Goal: Task Accomplishment & Management: Manage account settings

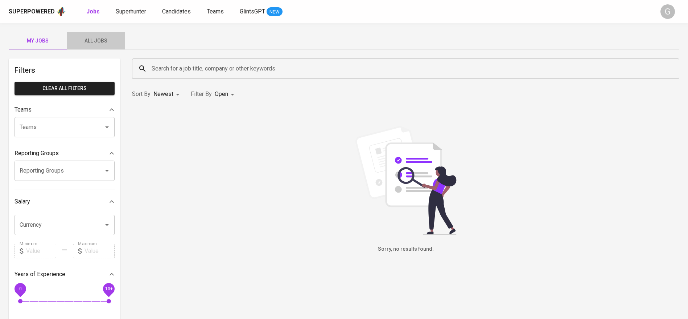
click at [101, 33] on button "All Jobs" at bounding box center [96, 40] width 58 height 17
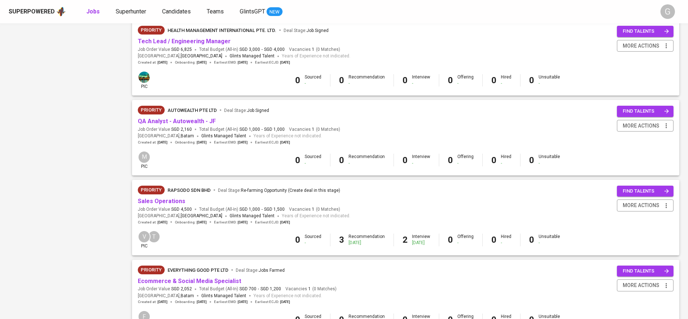
scroll to position [632, 0]
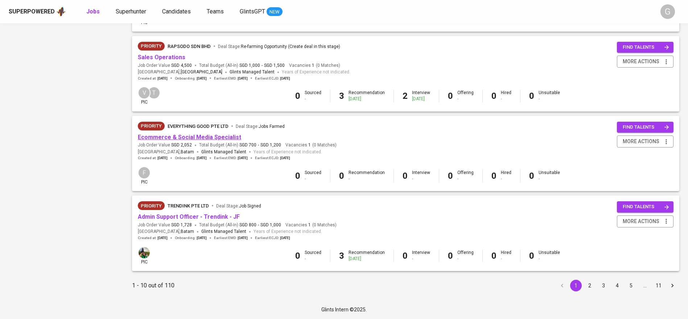
click at [193, 136] on link "Ecommerce & Social Media Specialist" at bounding box center [189, 137] width 103 height 7
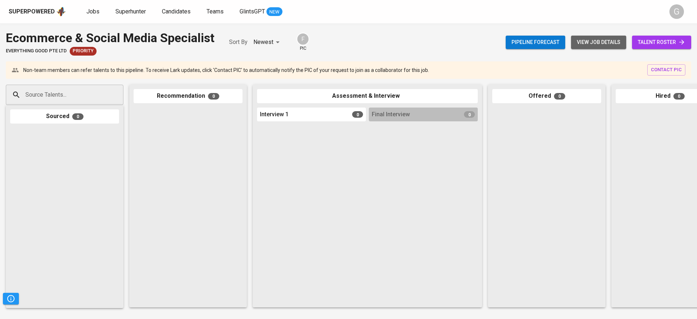
click at [584, 36] on button "view job details" at bounding box center [598, 42] width 55 height 13
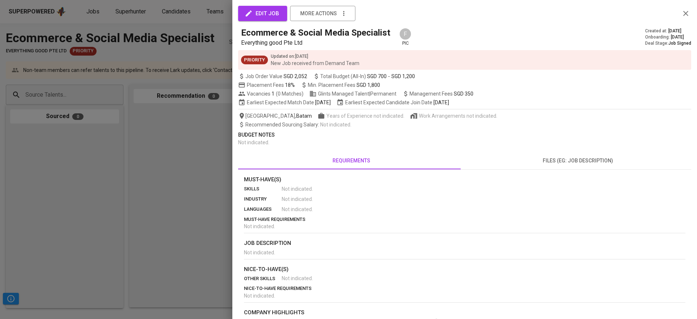
click at [191, 121] on div at bounding box center [348, 159] width 697 height 319
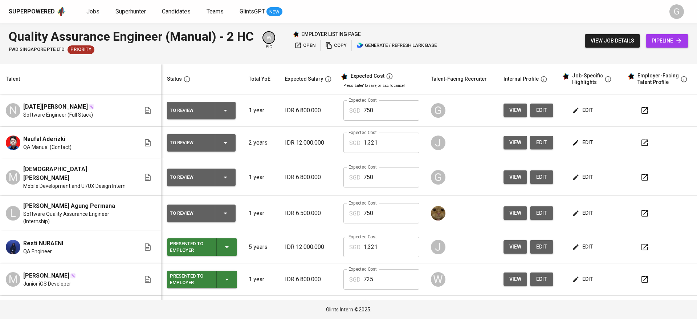
drag, startPoint x: 0, startPoint y: 0, endPoint x: 94, endPoint y: 10, distance: 94.9
drag, startPoint x: 94, startPoint y: 10, endPoint x: 160, endPoint y: 1, distance: 65.9
click at [160, 1] on div "Superpowered Jobs Superhunter Candidates Teams GlintsGPT NEW G" at bounding box center [348, 11] width 697 height 23
click at [168, 7] on div "Superpowered Jobs Superhunter Candidates Teams GlintsGPT NEW" at bounding box center [337, 11] width 656 height 11
click at [170, 9] on span "Candidates" at bounding box center [176, 11] width 29 height 7
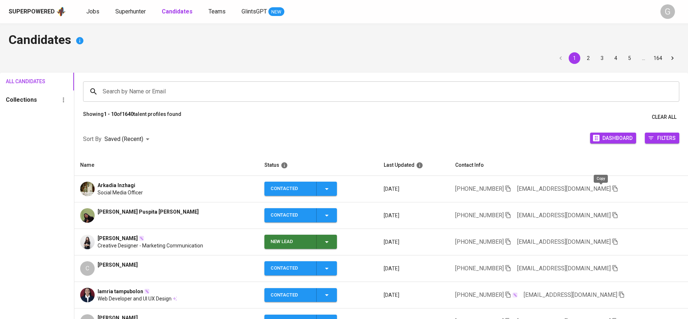
click at [612, 186] on icon "button" at bounding box center [615, 188] width 7 height 7
click at [131, 9] on span "Superhunter" at bounding box center [130, 11] width 30 height 7
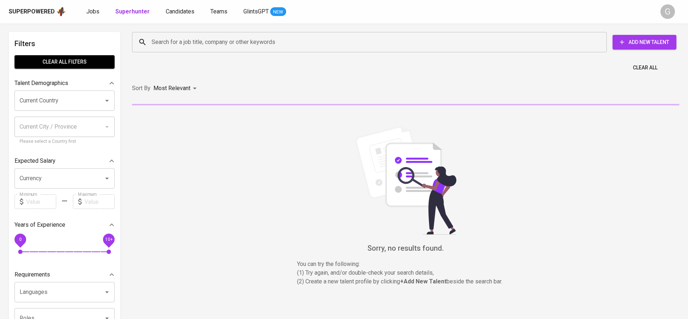
click at [175, 48] on input "Search for a job title, company or other keywords" at bounding box center [371, 42] width 443 height 14
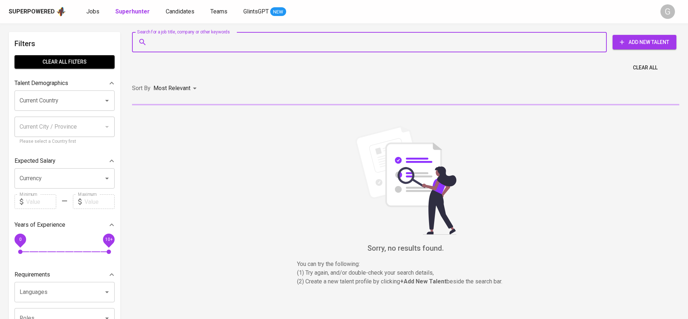
paste input "arkadia.inzhagi@gmail.com"
type input "arkadia.inzhagi@gmail.com"
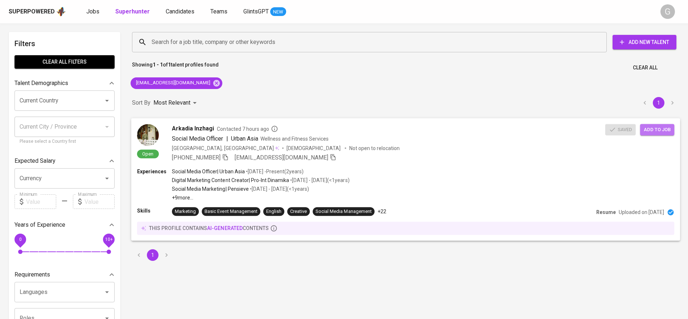
click at [661, 132] on span "Add to job" at bounding box center [657, 129] width 27 height 8
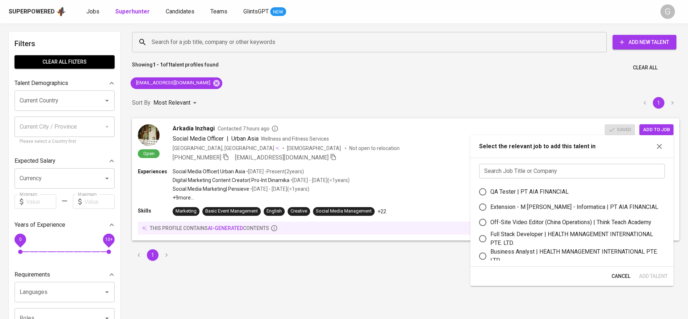
click at [553, 168] on input "text" at bounding box center [572, 171] width 186 height 15
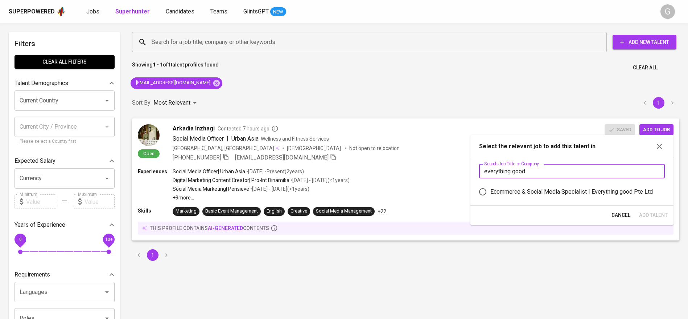
type input "everything good"
click at [521, 196] on label "Ecommerce & Social Media Specialist | Everything good Pte Ltd" at bounding box center [567, 191] width 184 height 15
click at [491, 196] on input "Ecommerce & Social Media Specialist | Everything good Pte Ltd" at bounding box center [482, 191] width 15 height 15
radio input "true"
click at [646, 218] on span "Add Talent" at bounding box center [653, 214] width 29 height 9
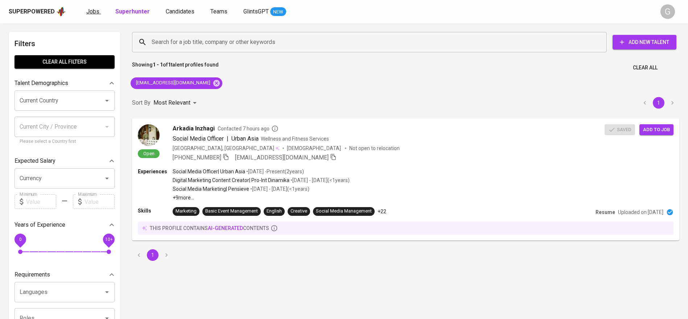
click at [94, 11] on span "Jobs" at bounding box center [92, 11] width 13 height 7
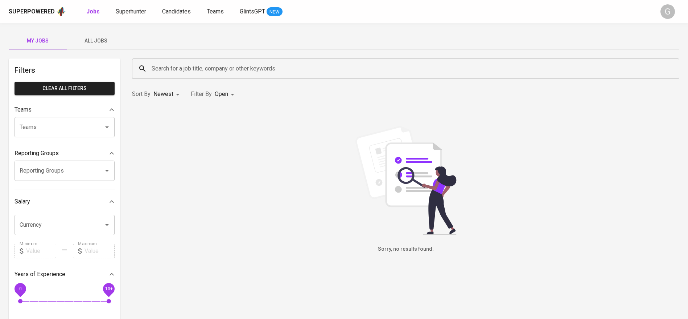
click at [103, 37] on span "All Jobs" at bounding box center [95, 40] width 49 height 9
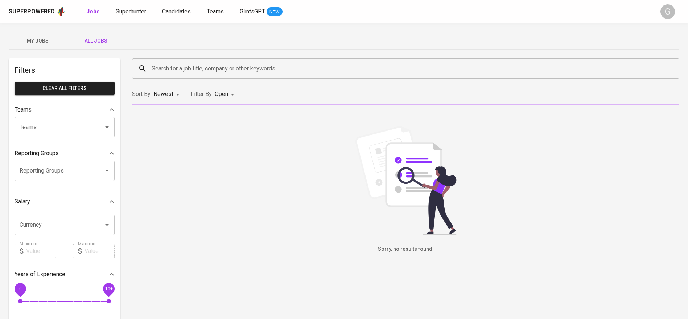
click at [178, 66] on input "Search for a job title, company or other keywords" at bounding box center [408, 69] width 516 height 14
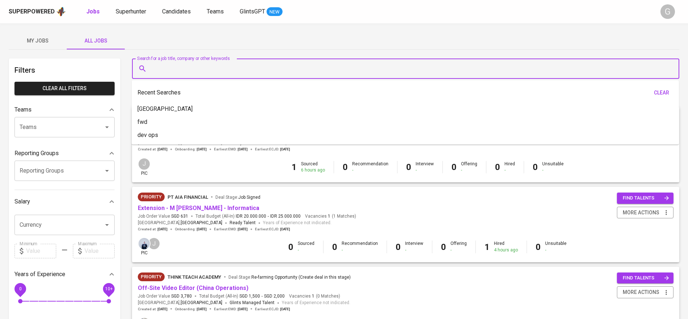
click at [178, 66] on input "Search for a job title, company or other keywords" at bounding box center [408, 69] width 516 height 14
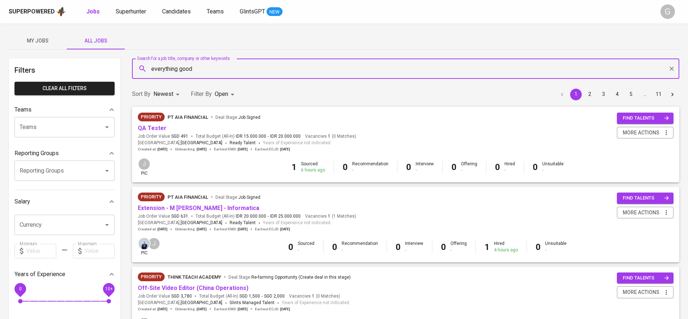
type input "everything good"
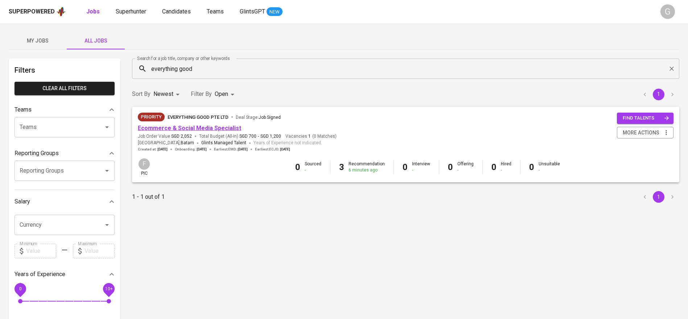
click at [223, 126] on link "Ecommerce & Social Media Specialist" at bounding box center [189, 127] width 103 height 7
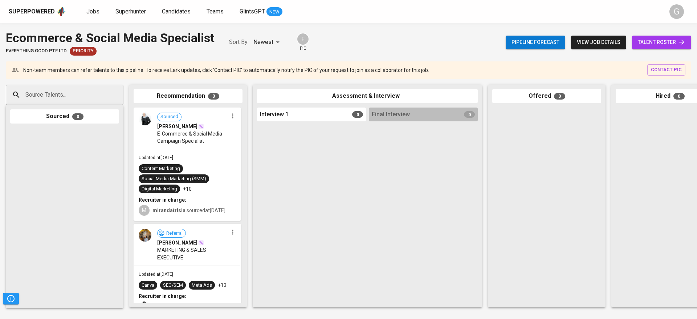
click at [659, 41] on span "talent roster" at bounding box center [661, 42] width 48 height 9
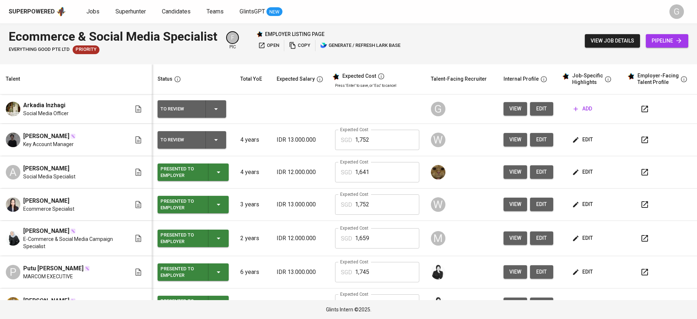
click at [100, 84] on th "Talent" at bounding box center [76, 79] width 152 height 30
click at [536, 112] on span "edit" at bounding box center [542, 108] width 12 height 9
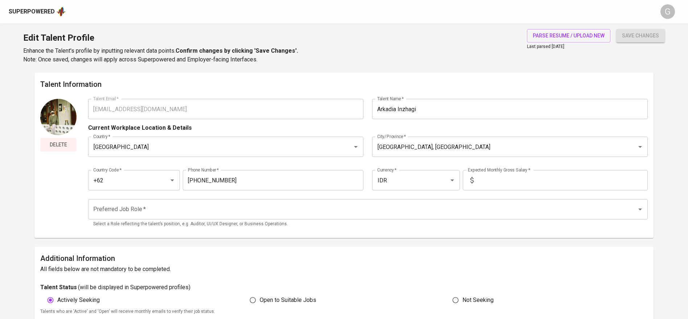
click at [60, 145] on span "Delete" at bounding box center [58, 144] width 30 height 9
click at [584, 35] on span "parse resume / upload new" at bounding box center [569, 35] width 72 height 9
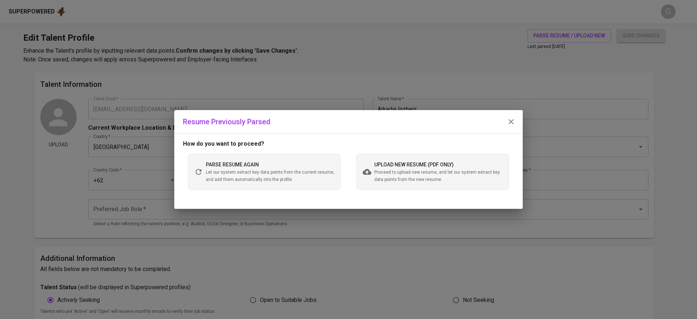
click at [415, 184] on div "upload new resume (pdf only) Proceed to upload new resume, and let our system e…" at bounding box center [432, 172] width 152 height 36
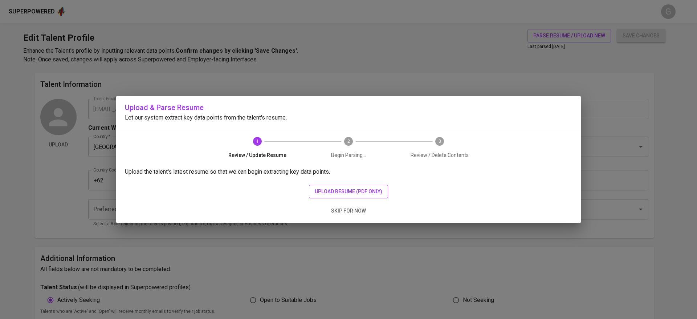
click at [336, 192] on span "upload resume (pdf only)" at bounding box center [348, 191] width 67 height 9
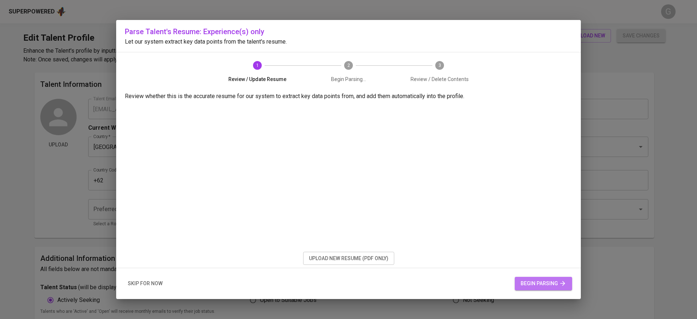
click at [549, 287] on button "begin parsing" at bounding box center [542, 282] width 57 height 13
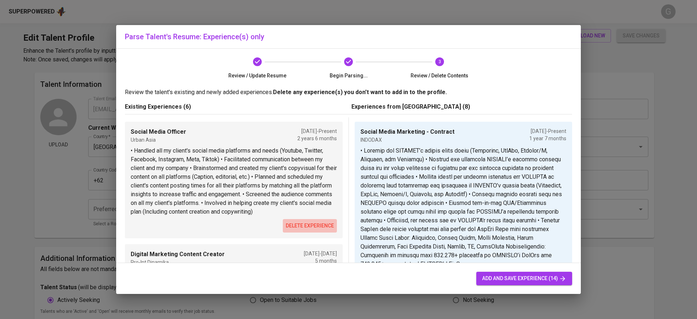
click at [301, 224] on span "delete experience" at bounding box center [310, 225] width 48 height 9
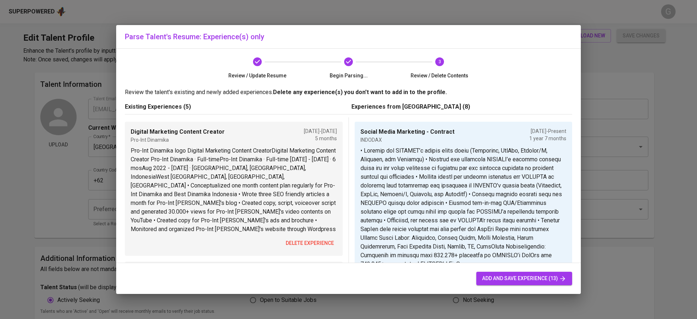
click at [304, 237] on button "delete experience" at bounding box center [310, 242] width 54 height 13
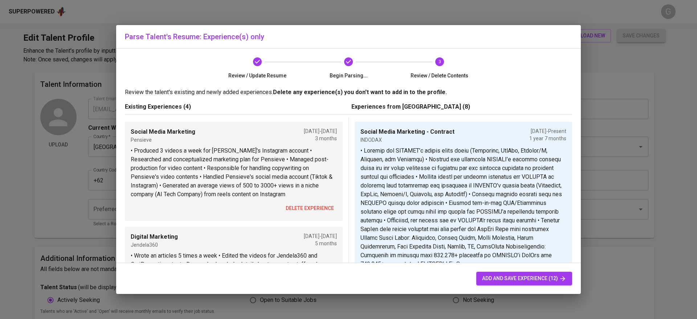
click at [298, 212] on span "delete experience" at bounding box center [310, 208] width 48 height 9
click at [294, 206] on span "delete experience" at bounding box center [310, 208] width 48 height 9
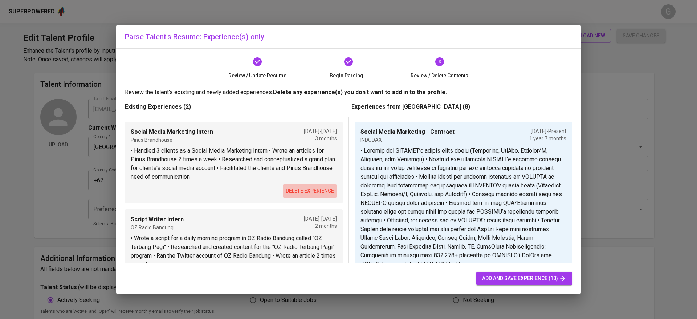
click at [286, 189] on span "delete experience" at bounding box center [310, 190] width 48 height 9
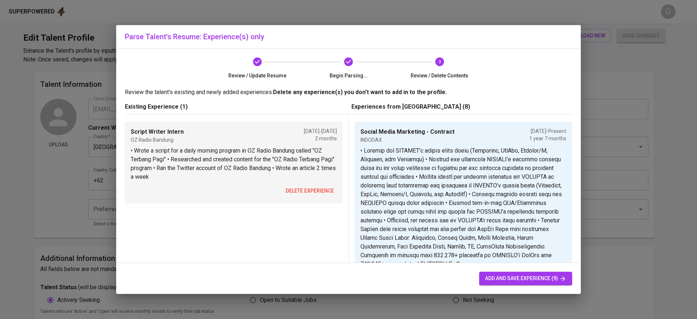
click at [286, 189] on span "delete experience" at bounding box center [310, 190] width 48 height 9
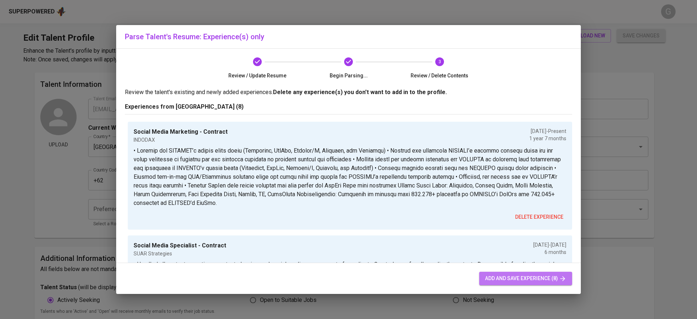
click at [530, 279] on span "add and save experience (8)" at bounding box center [525, 278] width 81 height 9
type input "Social Media Marketing - Contract"
type input "INDODAX"
type input "02/01/2024"
type input "Social Media Specialist - Contract"
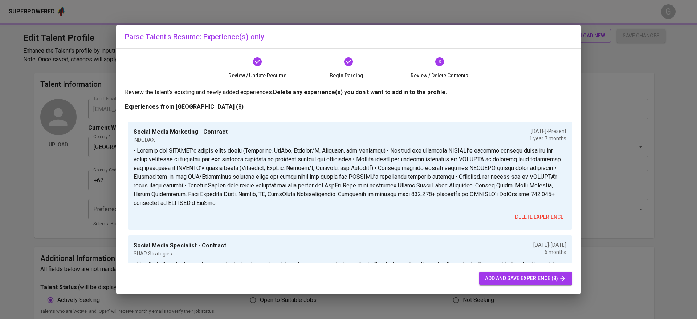
type input "SUAR Strategies"
type input "06/01/2023"
type input "12/01/2023"
type input "Social Media Officer - Contract"
type input "Urban Asia"
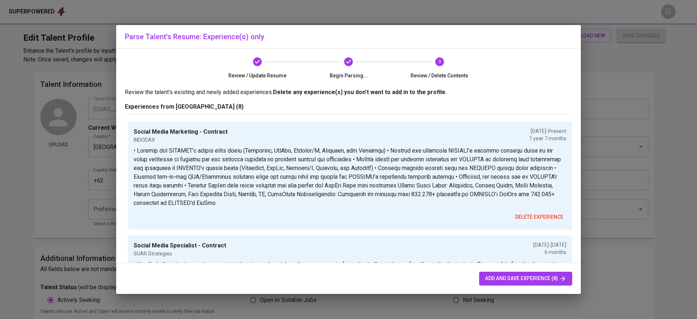
type input "03/01/2023"
type input "06/01/2023"
type input "Digital Marketing Content Creator"
type input "Pro-Int Dinamika"
type input "08/01/2022"
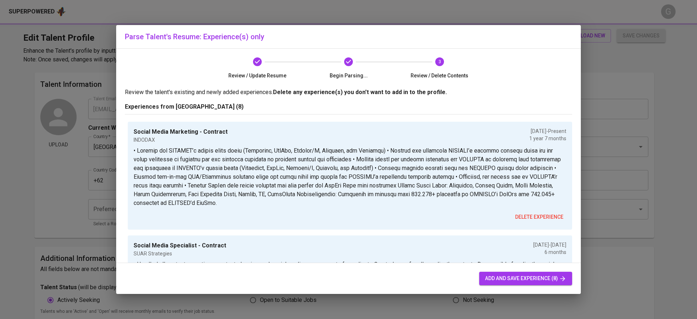
type input "01/01/2023"
type input "Social Media Marketing - Internship"
type input "Pensieve"
type input "04/01/2022"
type input "07/01/2022"
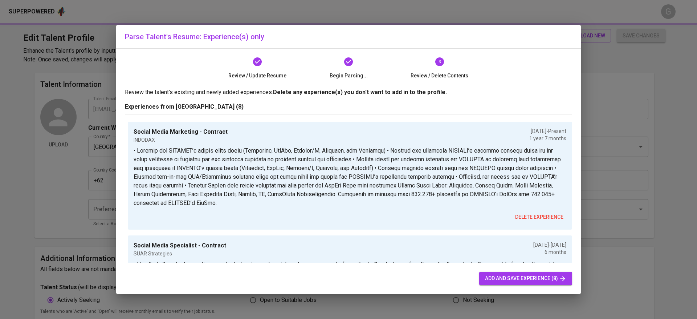
type input "Digital Marketing - Internship"
type input "Jendela360"
type input "10/01/2021"
type input "04/01/2022"
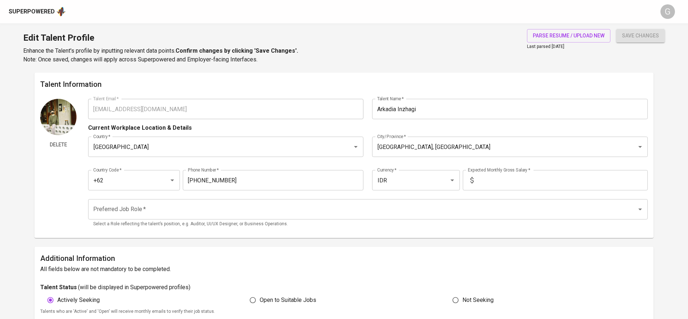
click at [57, 137] on div "Delete" at bounding box center [58, 165] width 36 height 133
click at [59, 141] on span "Delete" at bounding box center [58, 144] width 30 height 9
click at [489, 177] on input "text" at bounding box center [562, 180] width 171 height 20
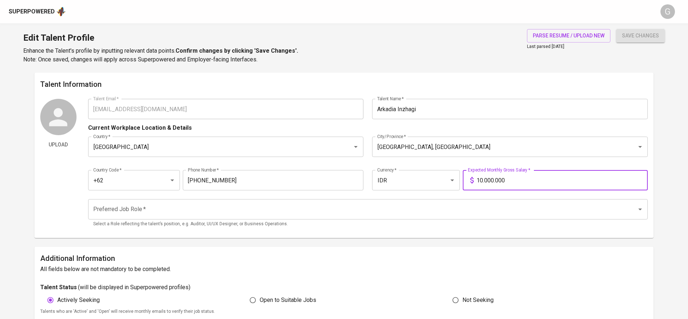
type input "10.000.000"
click at [616, 29] on button "save changes" at bounding box center [640, 35] width 49 height 13
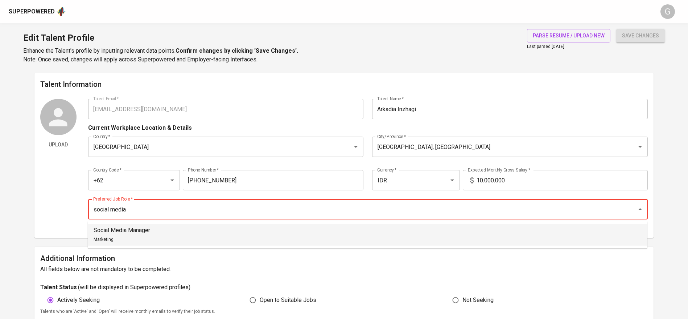
click at [304, 243] on li "Social Media Manager Marketing" at bounding box center [368, 234] width 560 height 22
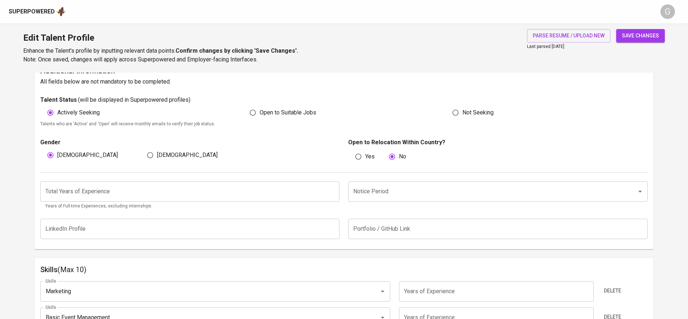
scroll to position [193, 0]
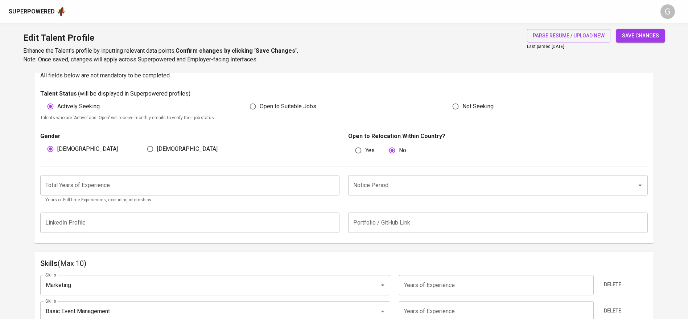
type input "Social Media Manager"
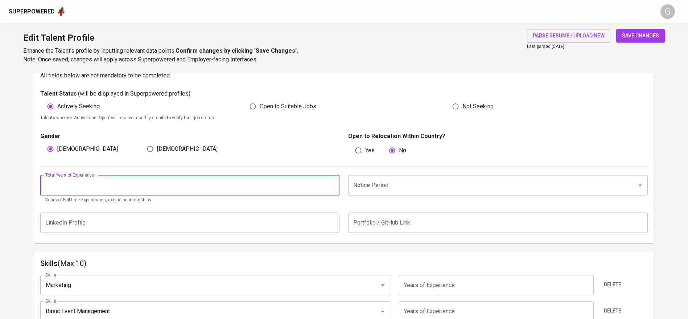
click at [155, 187] on input "number" at bounding box center [190, 185] width 300 height 20
type input "5"
type input "3"
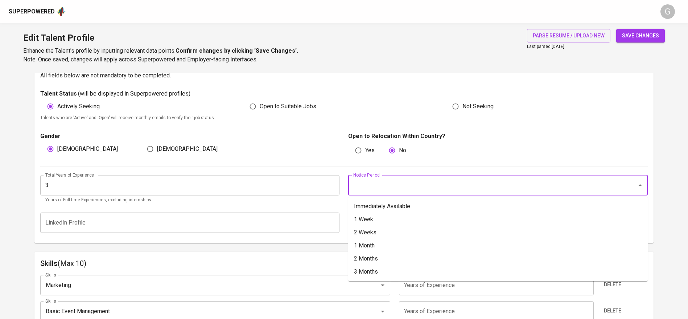
click at [387, 191] on input "Notice Period" at bounding box center [488, 185] width 273 height 14
click at [377, 242] on li "1 Month" at bounding box center [498, 245] width 300 height 13
type input "1 Month"
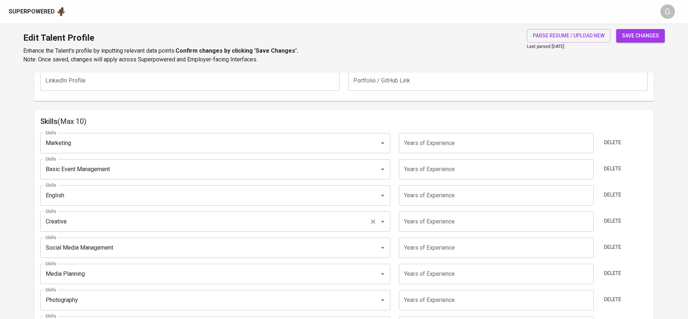
scroll to position [360, 0]
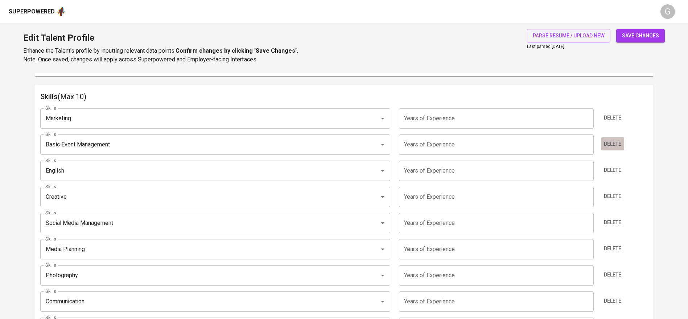
click at [610, 140] on span "Delete" at bounding box center [612, 143] width 17 height 9
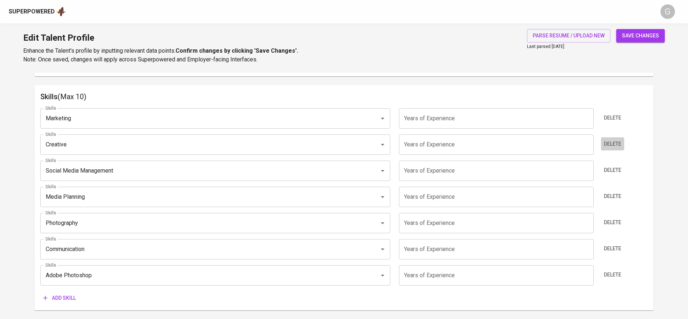
click at [610, 140] on span "Delete" at bounding box center [612, 143] width 17 height 9
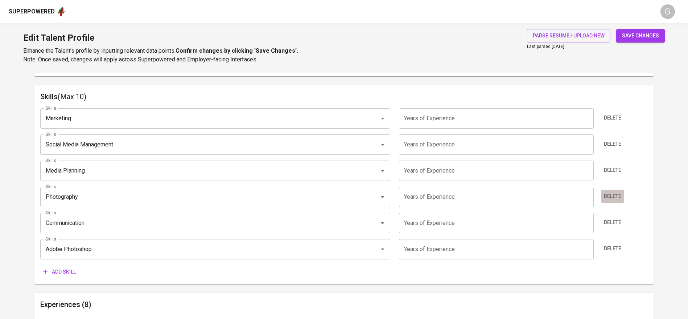
click at [612, 192] on span "Delete" at bounding box center [612, 196] width 17 height 9
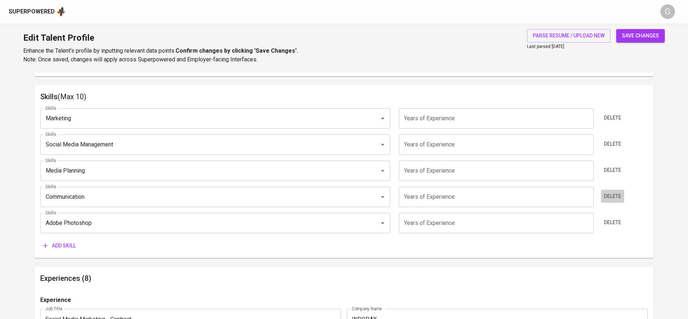
click at [612, 192] on span "Delete" at bounding box center [612, 196] width 17 height 9
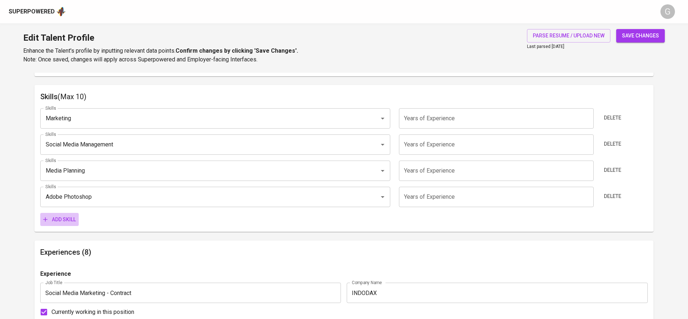
click at [66, 217] on span "Add skill" at bounding box center [59, 219] width 33 height 9
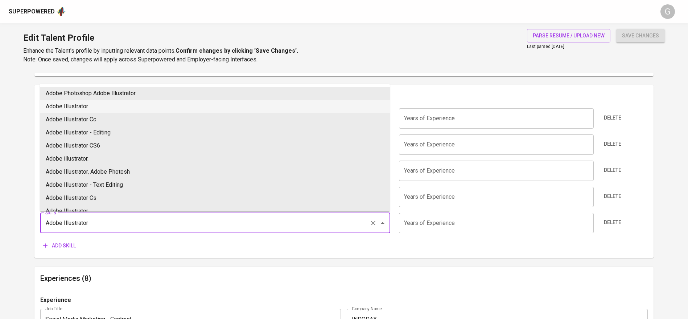
click at [85, 103] on li "Adobe Illustrator" at bounding box center [215, 106] width 350 height 13
type input "Adobe Illustrator"
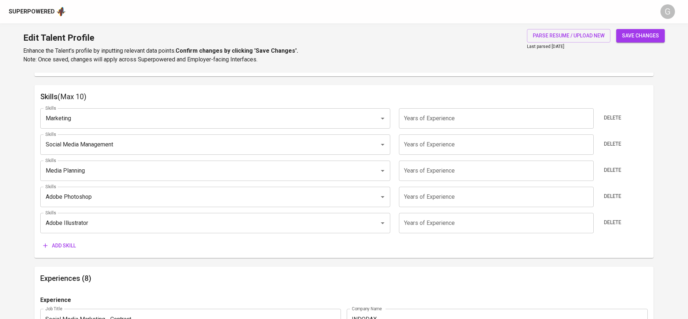
click at [66, 244] on span "Add skill" at bounding box center [59, 245] width 33 height 9
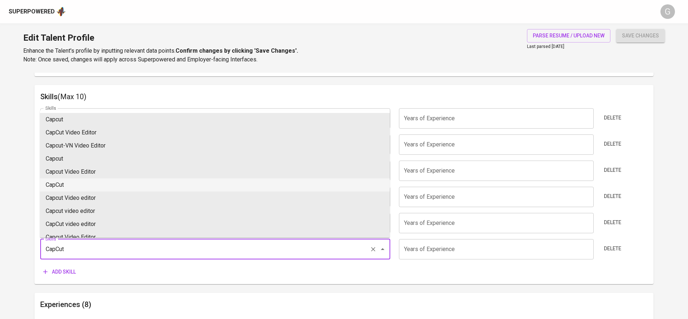
click at [75, 182] on li "CapCut" at bounding box center [215, 184] width 350 height 13
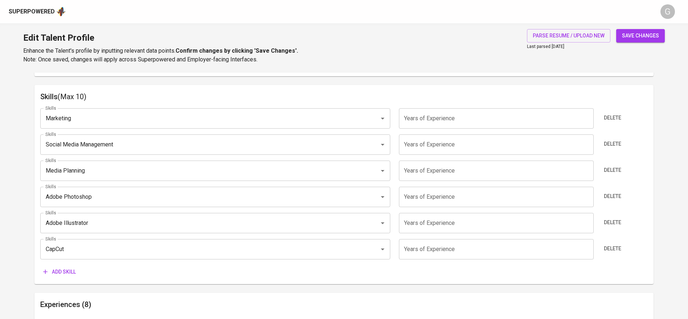
type input "CapCut"
click at [65, 267] on span "Add skill" at bounding box center [59, 271] width 33 height 9
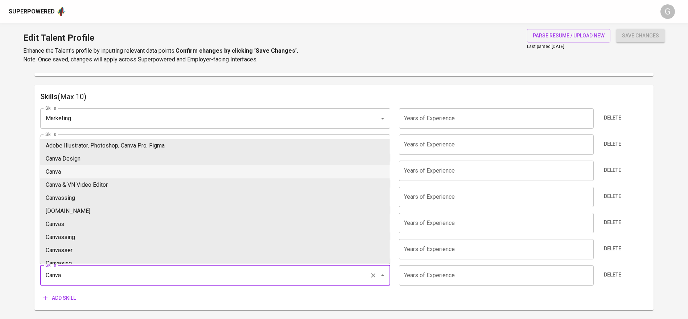
click at [83, 165] on li "Canva" at bounding box center [215, 171] width 350 height 13
type input "Canva"
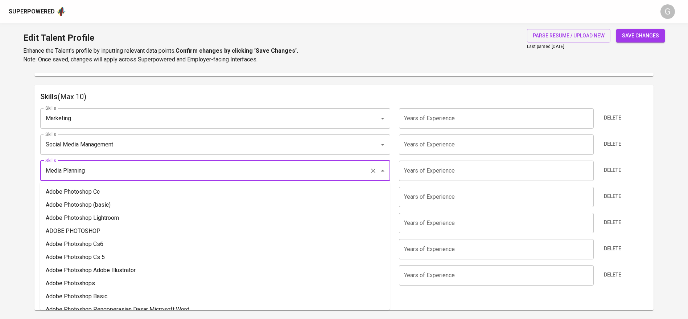
click at [86, 166] on input "Media Planning" at bounding box center [205, 171] width 323 height 14
paste input "ta Business Suite,"
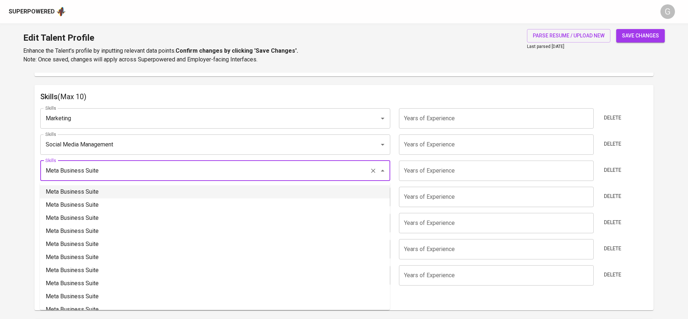
click at [85, 195] on li "Meta Business Suite" at bounding box center [215, 191] width 350 height 13
type input "Meta Business Suite"
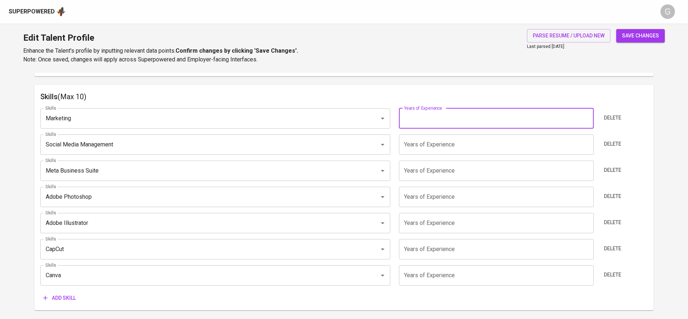
click at [438, 119] on input "number" at bounding box center [496, 118] width 194 height 20
type input "3"
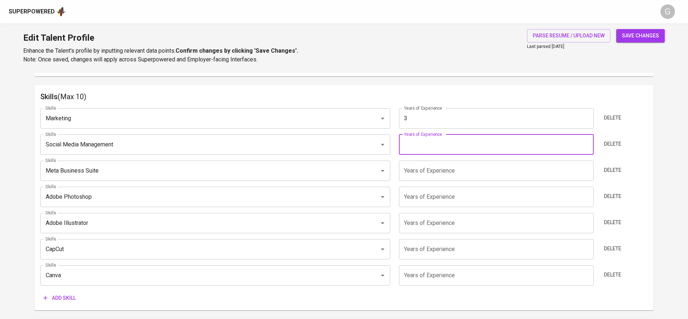
click at [427, 145] on input "number" at bounding box center [496, 144] width 194 height 20
type input "3"
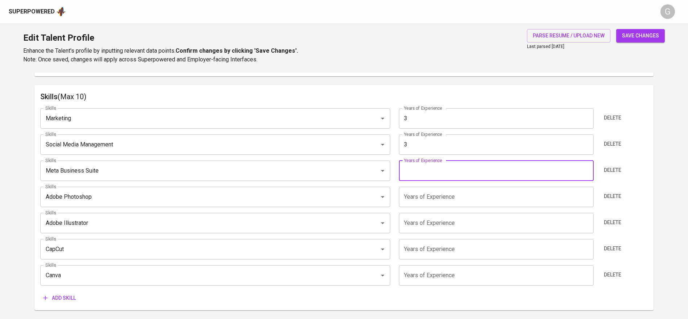
click at [428, 167] on input "number" at bounding box center [496, 170] width 194 height 20
type input "3"
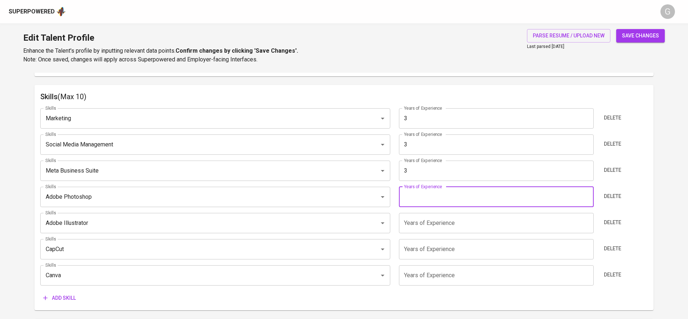
click at [423, 196] on input "number" at bounding box center [496, 196] width 194 height 20
type input "3"
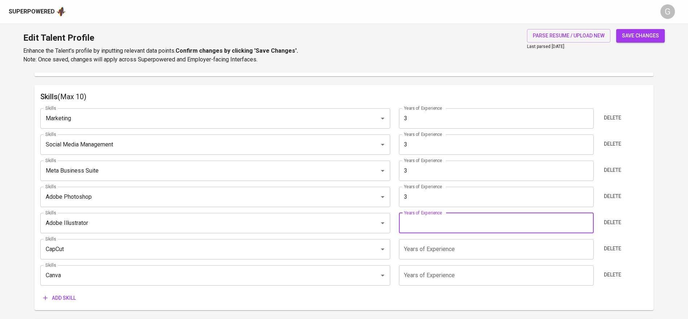
click at [420, 219] on input "number" at bounding box center [496, 223] width 194 height 20
type input "3"
click at [424, 249] on input "number" at bounding box center [496, 249] width 194 height 20
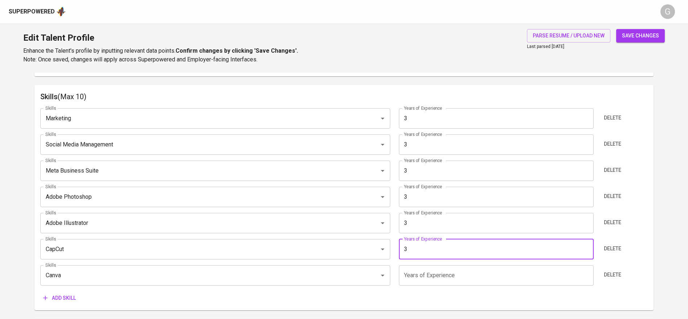
type input "3"
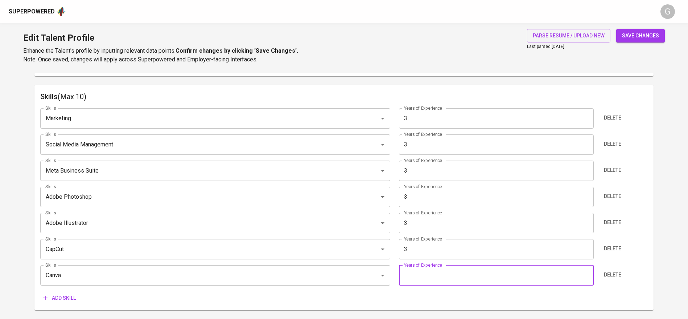
click at [424, 279] on input "number" at bounding box center [496, 275] width 194 height 20
type input "3"
click at [628, 40] on button "save changes" at bounding box center [640, 35] width 49 height 13
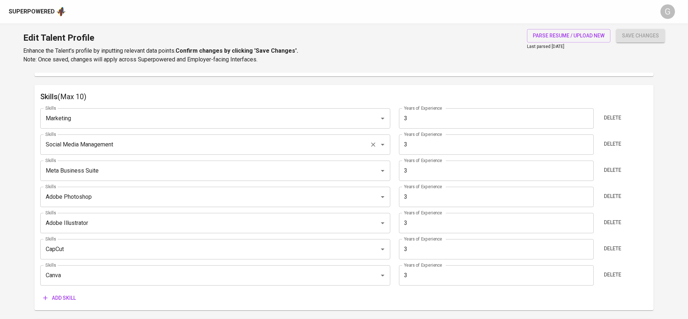
type input "Canva"
type input "CapCut"
type input "Adobe Illustrator"
type input "Meta Business Suite"
type input "Social Media Management"
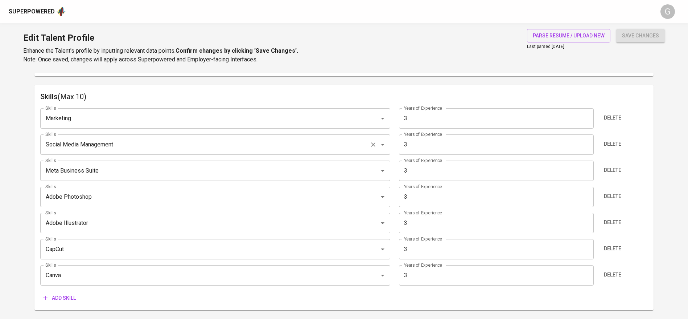
type input "Marketing"
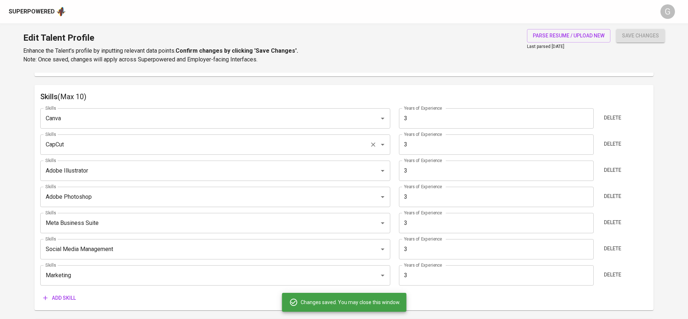
scroll to position [578, 0]
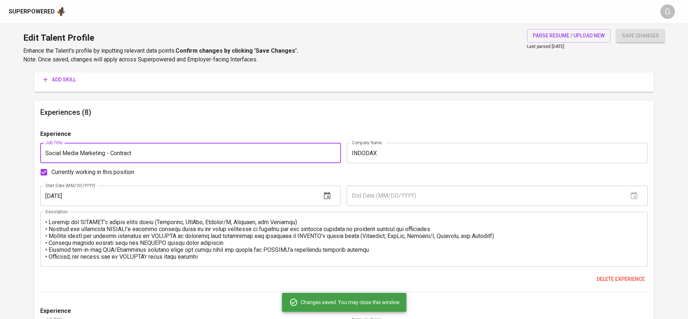
click at [181, 154] on input "Social Media Marketing - Contract" at bounding box center [190, 153] width 301 height 20
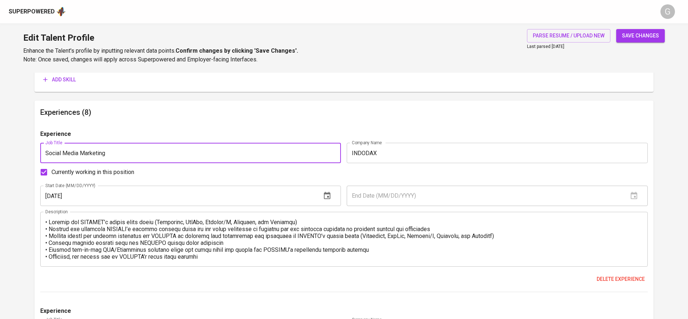
type input "Social Media Marketing"
click at [616, 29] on button "save changes" at bounding box center [640, 35] width 49 height 13
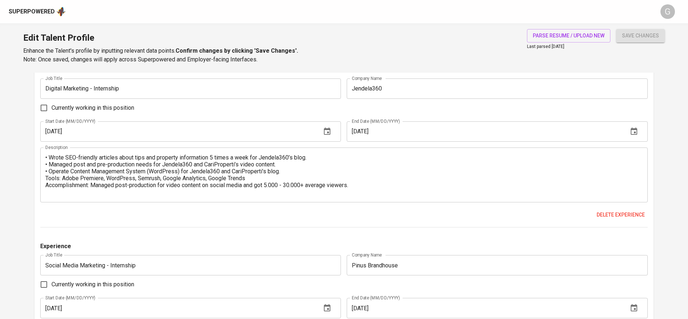
scroll to position [1849, 0]
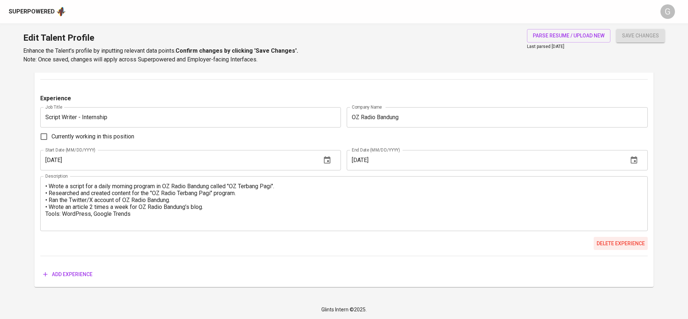
click at [602, 245] on span "Delete experience" at bounding box center [621, 243] width 48 height 9
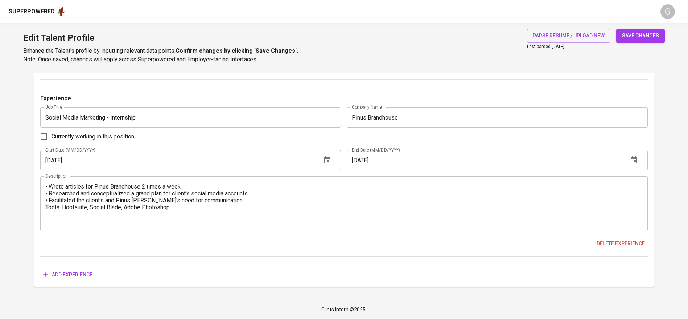
scroll to position [1673, 0]
click at [616, 238] on button "Delete experience" at bounding box center [621, 243] width 54 height 13
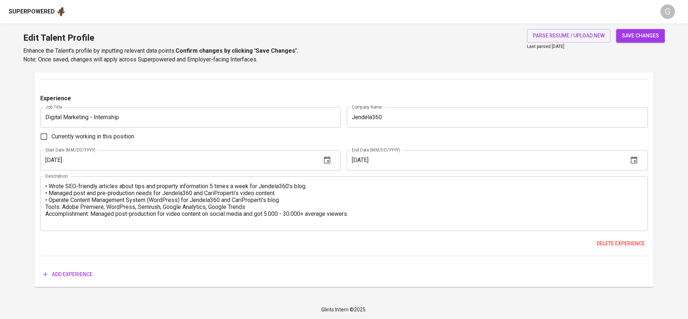
scroll to position [1496, 0]
click at [616, 239] on span "Delete experience" at bounding box center [621, 243] width 48 height 9
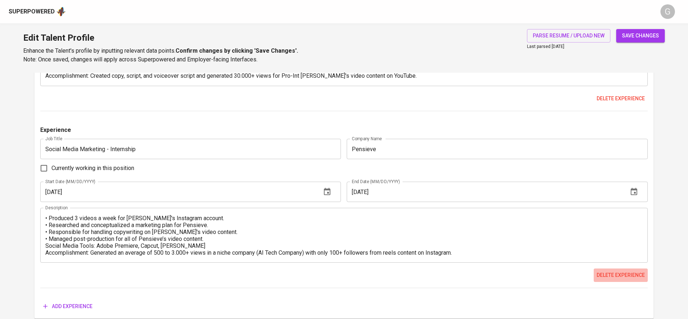
click at [603, 276] on span "Delete experience" at bounding box center [621, 274] width 48 height 9
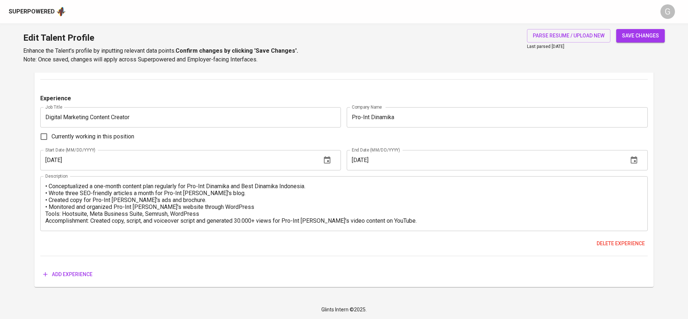
scroll to position [1052, 0]
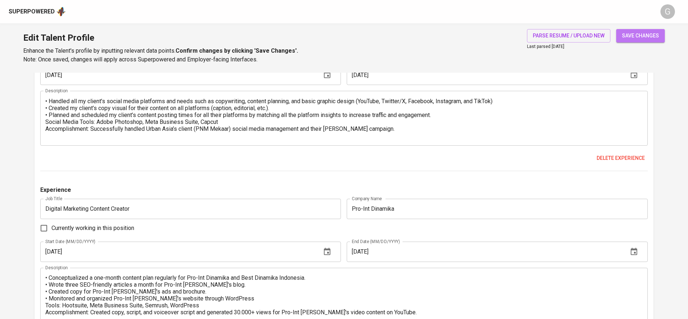
click at [644, 35] on span "save changes" at bounding box center [640, 35] width 37 height 9
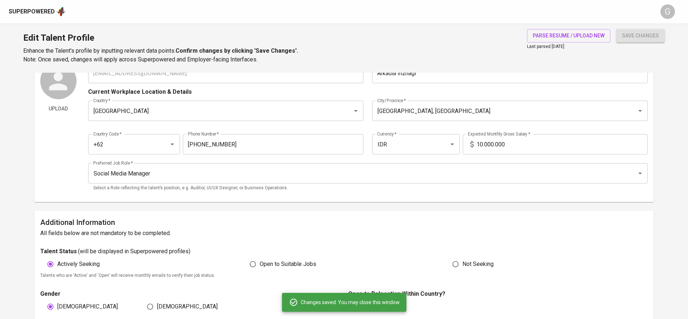
scroll to position [0, 0]
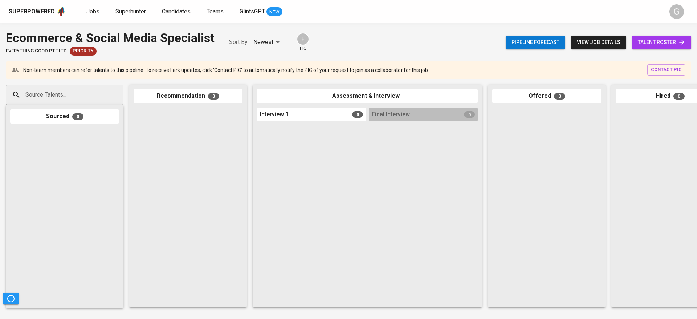
click at [676, 41] on span "talent roster" at bounding box center [661, 42] width 48 height 9
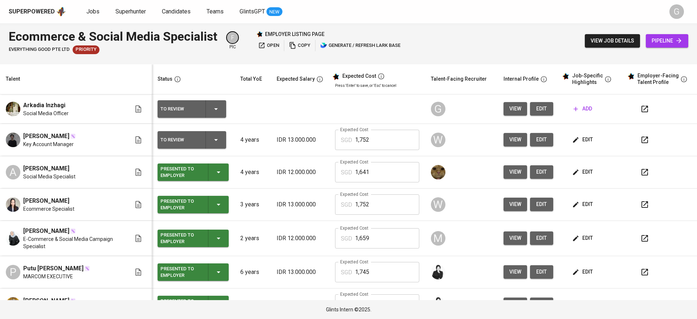
click at [575, 167] on button "edit" at bounding box center [582, 171] width 25 height 13
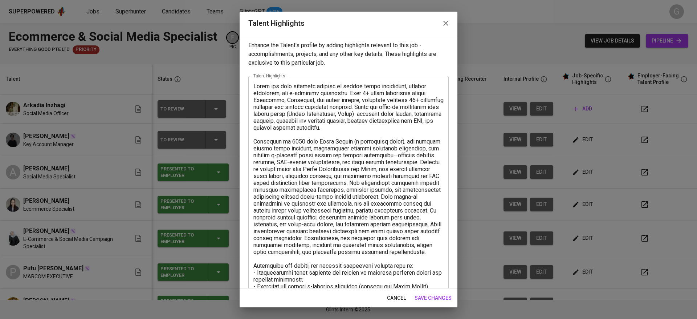
scroll to position [166, 0]
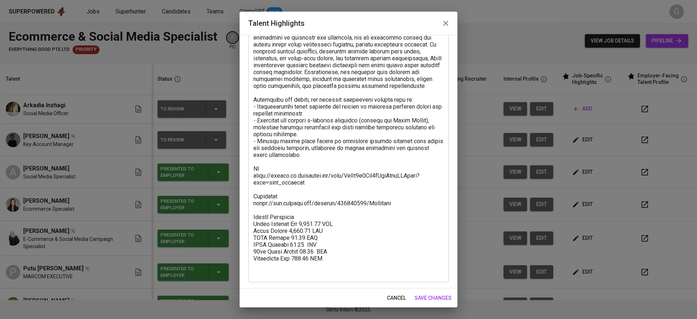
click at [392, 296] on span "cancel" at bounding box center [396, 297] width 19 height 9
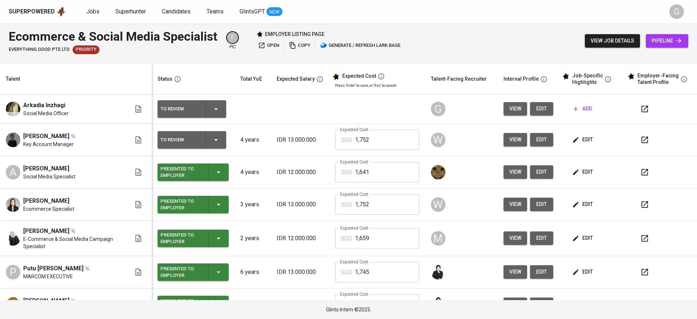
click at [618, 38] on span "view job details" at bounding box center [612, 40] width 44 height 9
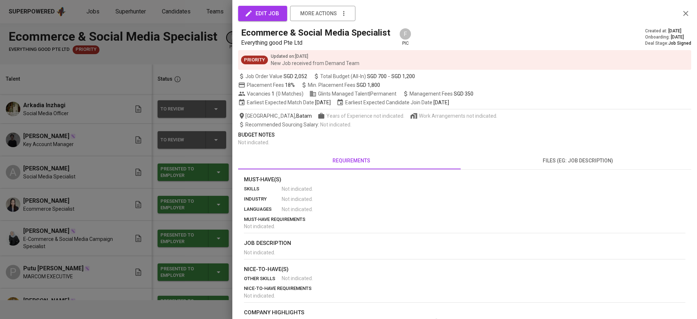
click at [101, 45] on div at bounding box center [348, 159] width 697 height 319
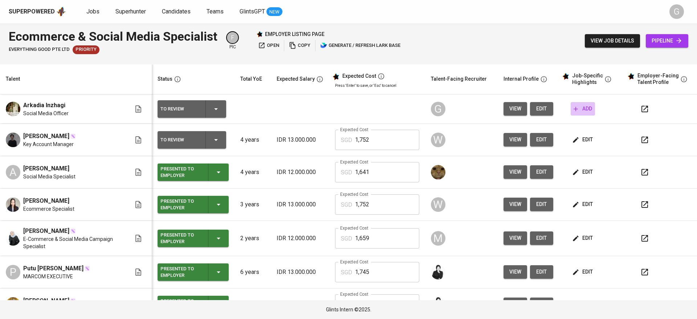
click at [584, 113] on button "add" at bounding box center [582, 108] width 24 height 13
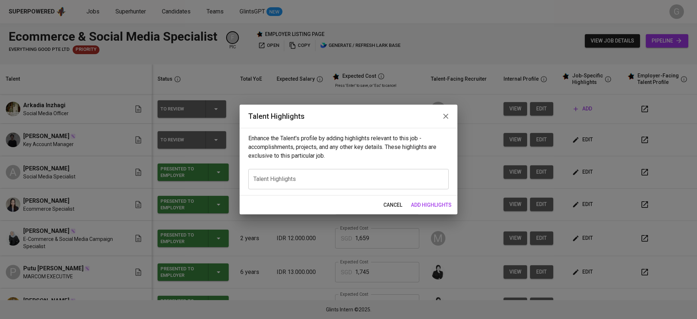
click at [359, 182] on div "x Talent Highlights" at bounding box center [348, 179] width 200 height 20
paste textarea "Arka is a Social Media Marketing professional with experience across finance, c…"
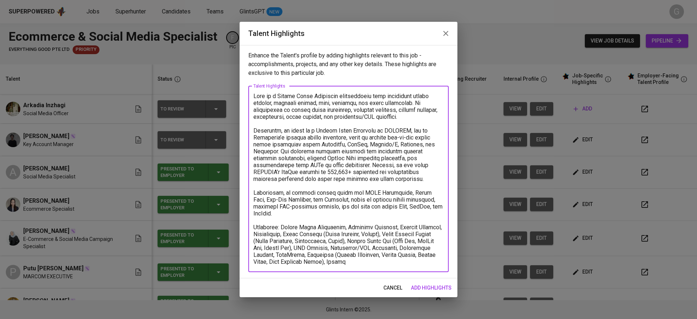
click at [288, 103] on textarea at bounding box center [348, 179] width 190 height 172
click at [385, 97] on textarea at bounding box center [348, 179] width 190 height 172
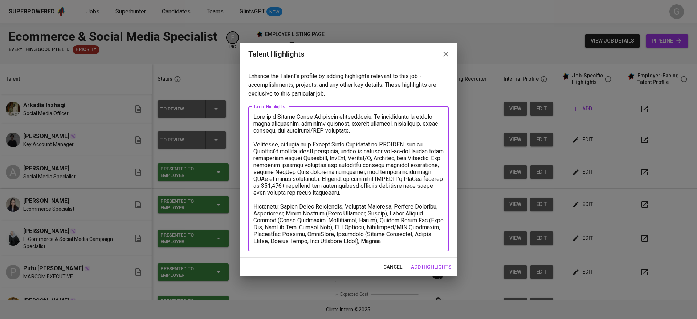
click at [356, 194] on textarea at bounding box center [348, 178] width 190 height 131
paste textarea "with broad experience in managing digital presence across finance, creative age…"
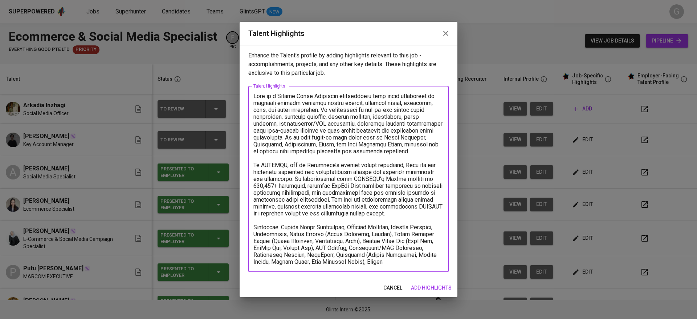
click at [381, 99] on textarea at bounding box center [348, 179] width 190 height 172
click at [369, 103] on textarea at bounding box center [348, 179] width 190 height 172
click at [309, 108] on textarea at bounding box center [348, 179] width 190 height 172
click at [318, 135] on textarea at bounding box center [348, 179] width 190 height 172
click at [395, 149] on textarea at bounding box center [348, 179] width 190 height 172
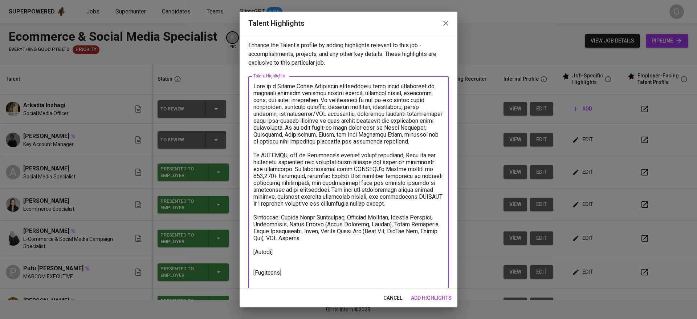
type textarea "Arka is a Social Media Marketing professional with broad experience in managing…"
click at [443, 295] on span "add highlights" at bounding box center [431, 297] width 41 height 9
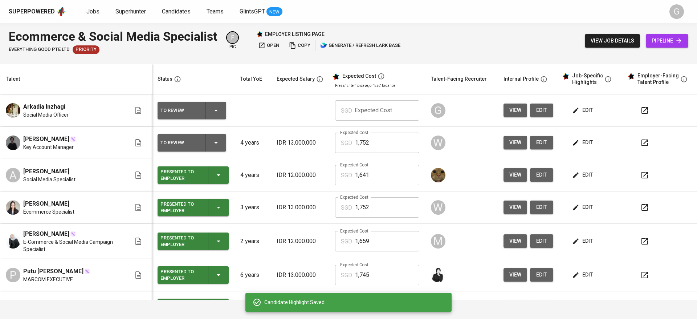
click at [575, 241] on span "edit" at bounding box center [582, 240] width 19 height 9
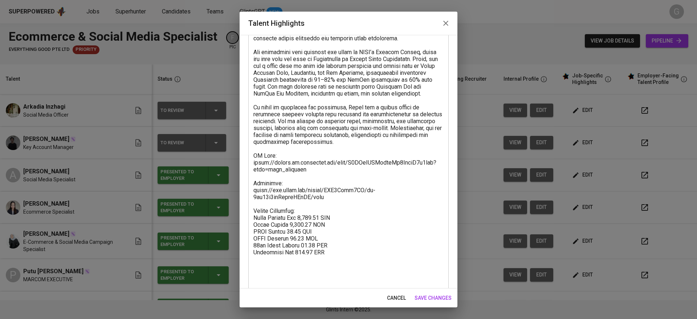
scroll to position [159, 0]
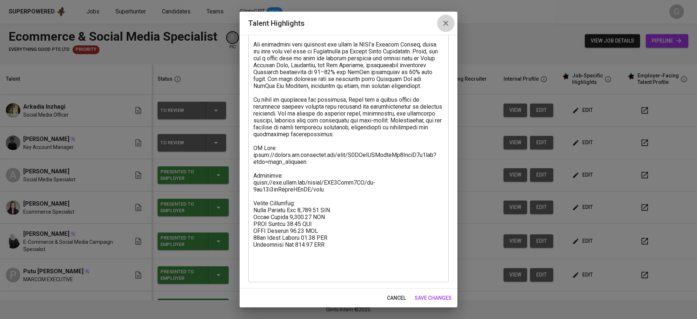
click at [444, 22] on icon "button" at bounding box center [445, 23] width 5 height 5
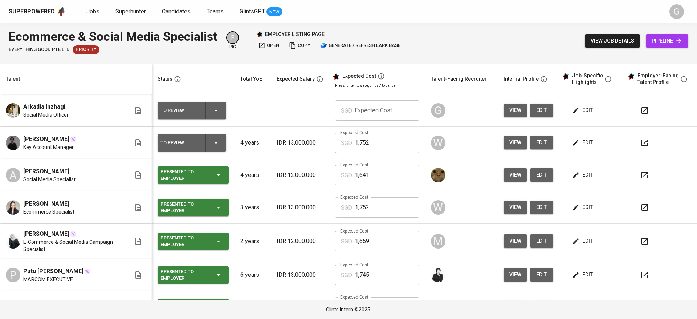
click at [580, 108] on span "edit" at bounding box center [582, 110] width 19 height 9
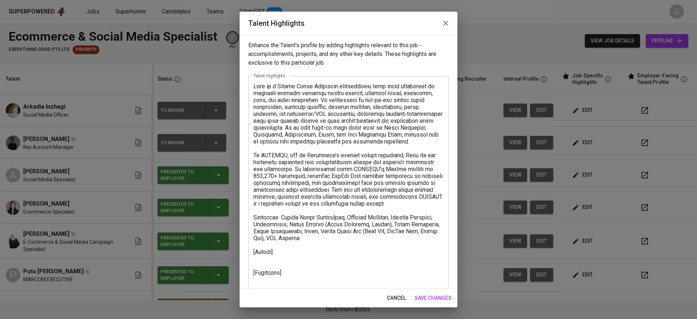
click at [289, 272] on textarea at bounding box center [348, 186] width 190 height 207
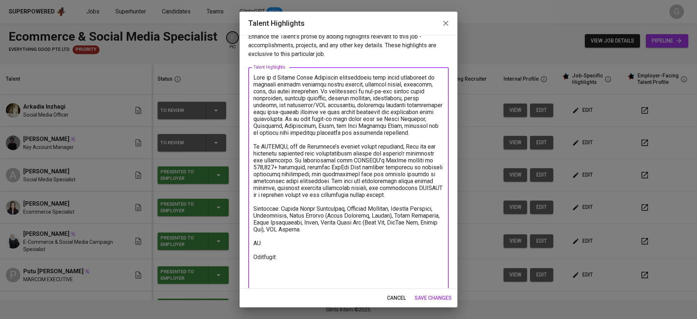
scroll to position [16, 0]
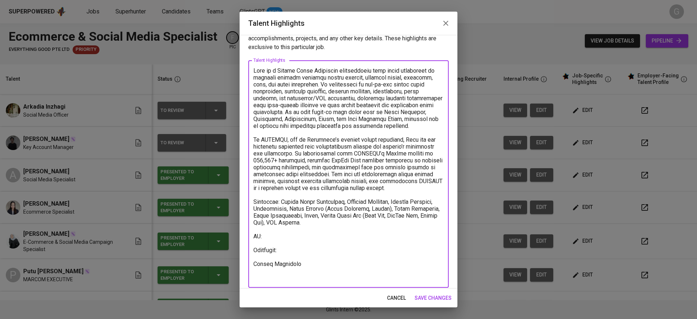
click at [295, 246] on textarea at bounding box center [348, 174] width 190 height 214
paste textarea "https://glints.sg.larksuite.com/file/YUIWbAeAQoK5JyxHa5hlA2f3gkm?from=from_copy…"
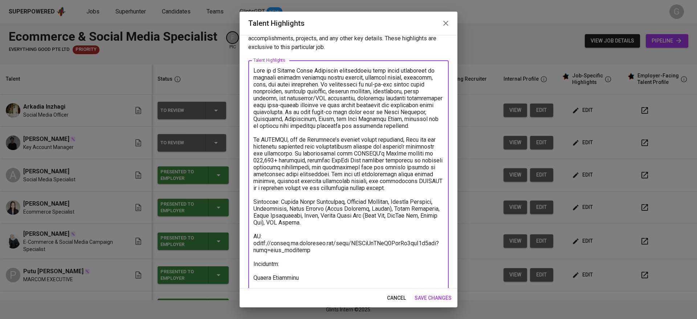
scroll to position [35, 0]
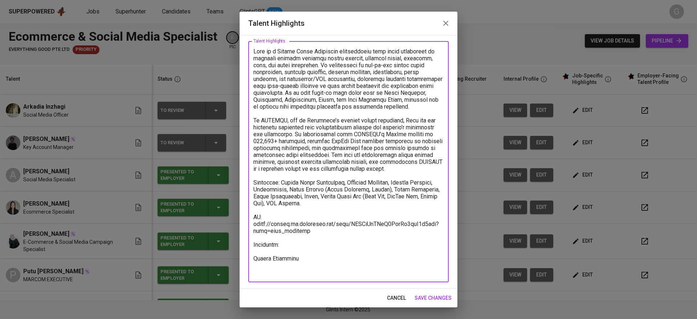
click at [285, 259] on textarea at bounding box center [348, 161] width 190 height 227
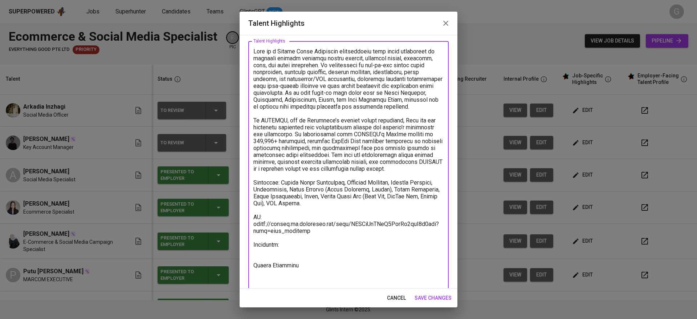
paste textarea "https://glints.sg.larksuite.com/file/BGNSbNi6ioiu2ixGYoCl9g28gvb?from=from_copy…"
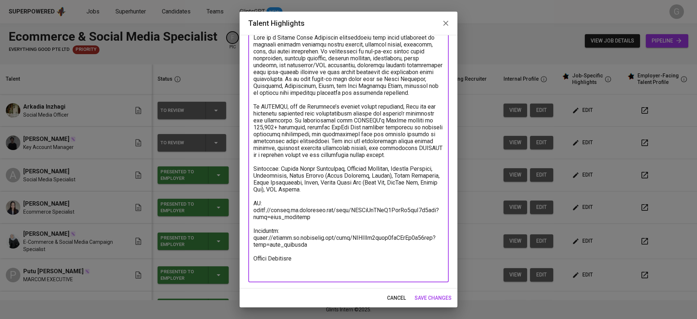
type textarea "Arka is a Social Media Marketing professional with broad experience in managing…"
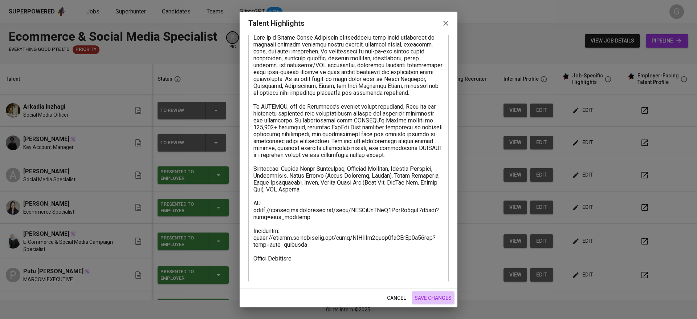
click at [435, 295] on span "save changes" at bounding box center [432, 297] width 37 height 9
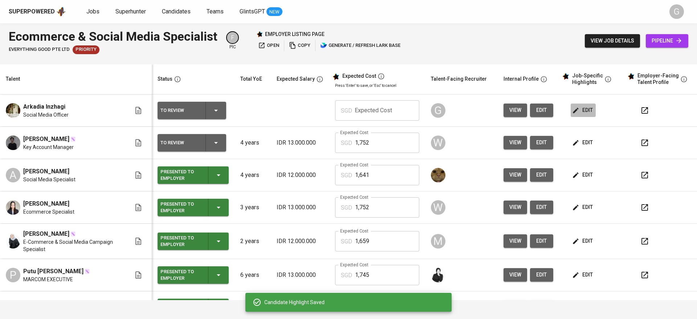
click at [576, 106] on span "edit" at bounding box center [582, 110] width 19 height 9
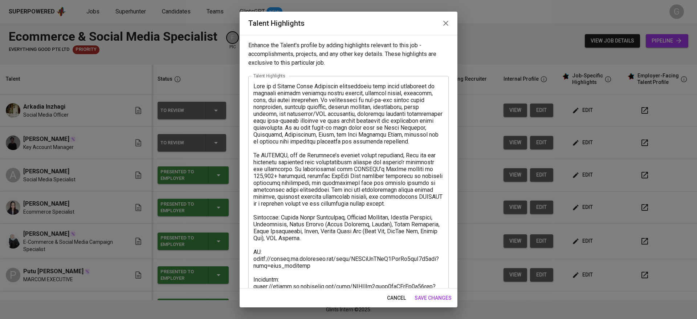
click at [295, 111] on textarea at bounding box center [348, 203] width 190 height 241
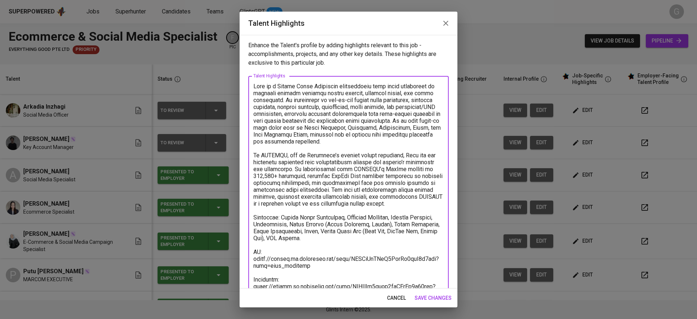
scroll to position [1, 0]
click at [296, 112] on textarea at bounding box center [348, 202] width 190 height 241
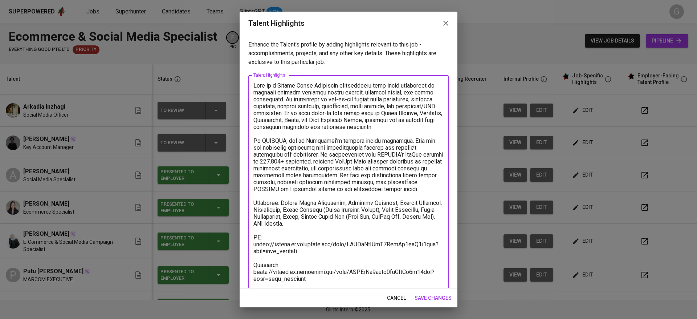
click at [355, 201] on textarea at bounding box center [348, 195] width 190 height 227
click at [378, 183] on textarea at bounding box center [348, 195] width 190 height 227
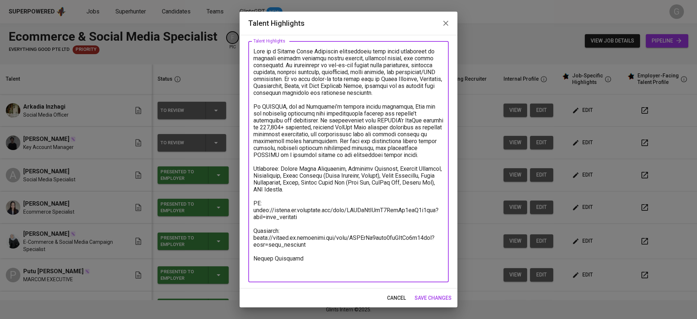
type textarea "Arka is a Social Media Marketing professional with broad experience in managing…"
click at [435, 292] on button "save changes" at bounding box center [432, 297] width 43 height 13
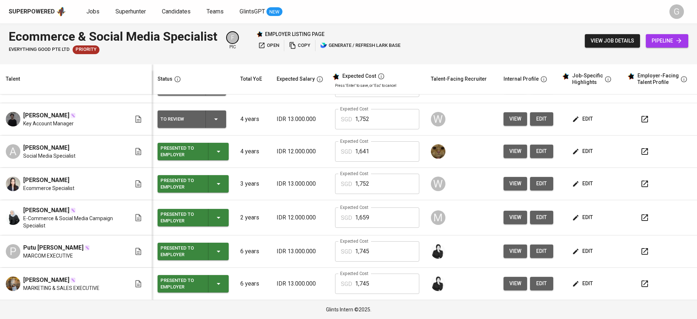
scroll to position [0, 0]
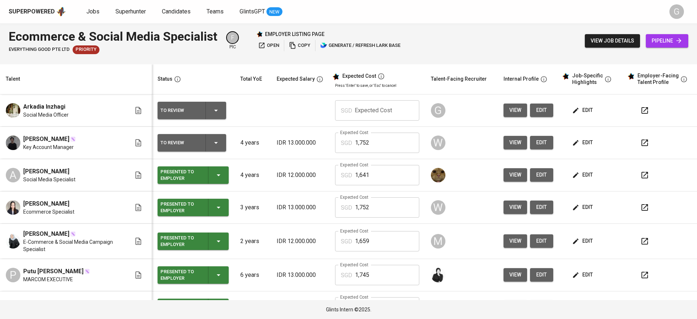
click at [573, 106] on span "edit" at bounding box center [582, 110] width 19 height 9
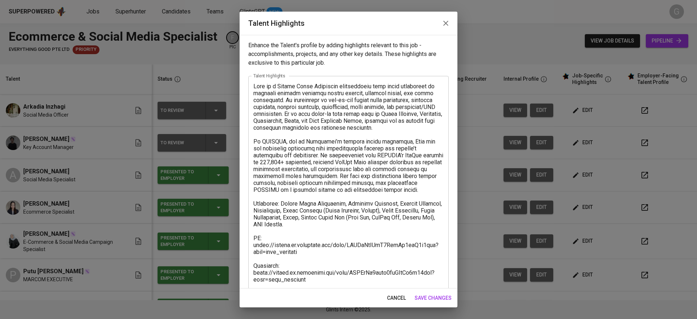
scroll to position [35, 0]
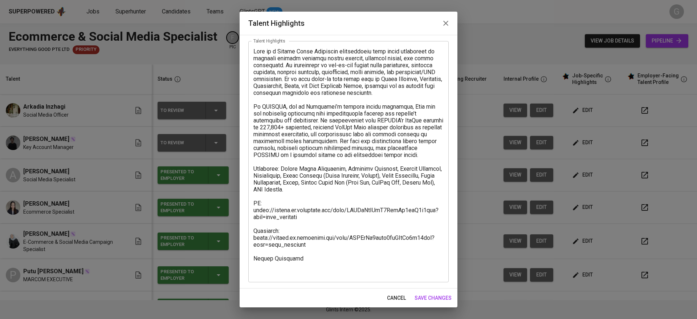
click at [322, 271] on textarea at bounding box center [348, 161] width 190 height 227
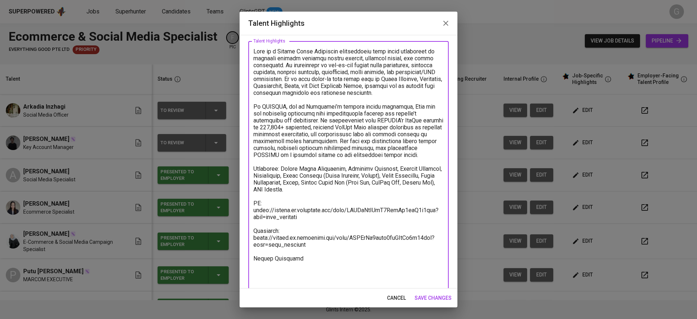
paste textarea "Basic Salary 888.88 SGD BPJS Health 5% 49.38 SGD BPJS Manpower 6.24% 55.05 SGD …"
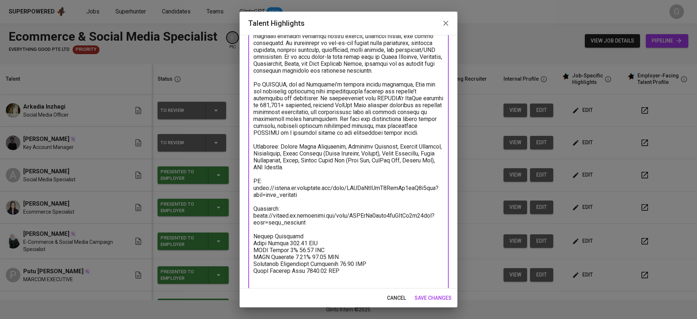
scroll to position [64, 0]
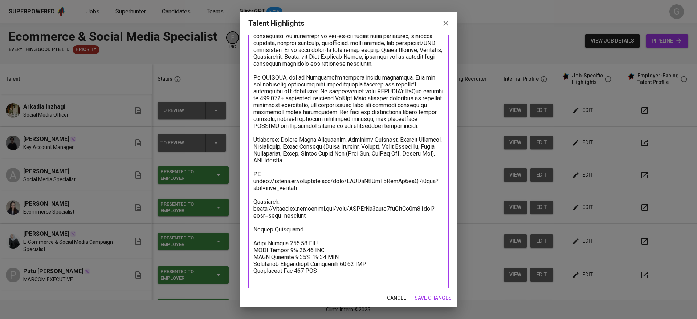
paste textarea "Total Payroll Cost 1067.37 SGD"
paste textarea "417.37"
type textarea "Arka is a Social Media Marketing professional with broad experience in managing…"
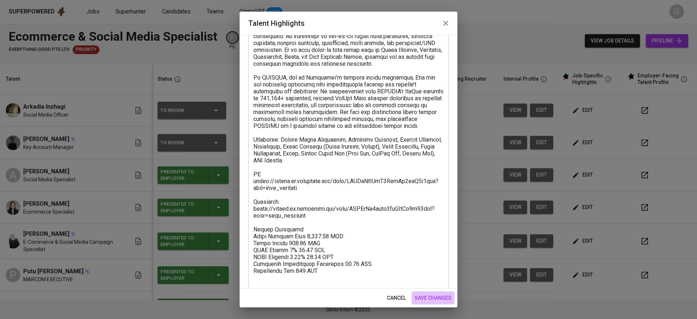
click at [439, 297] on span "save changes" at bounding box center [432, 297] width 37 height 9
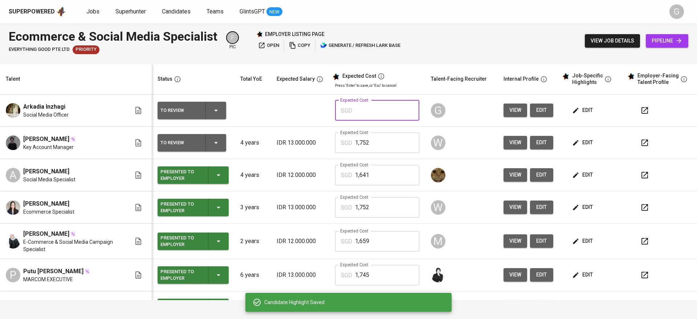
click at [366, 107] on input "text" at bounding box center [387, 110] width 64 height 20
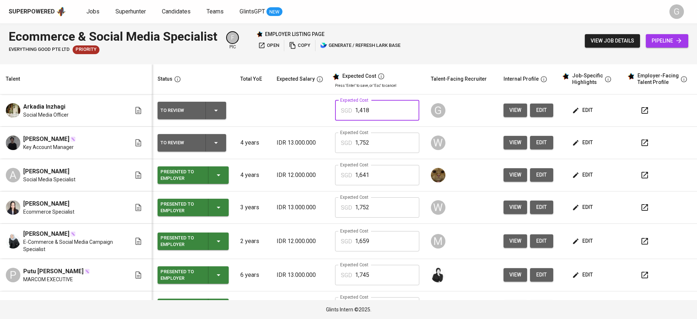
type input "1,418"
click at [193, 81] on div "Status" at bounding box center [192, 78] width 74 height 9
click at [576, 107] on span "edit" at bounding box center [582, 110] width 19 height 9
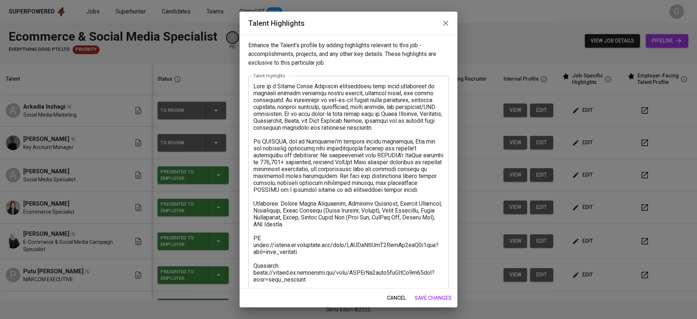
scroll to position [76, 0]
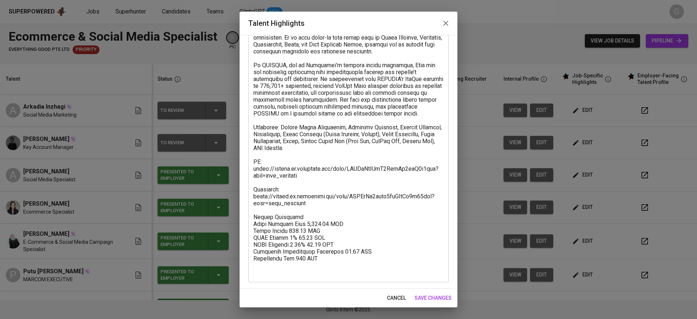
click at [310, 230] on textarea at bounding box center [348, 141] width 190 height 269
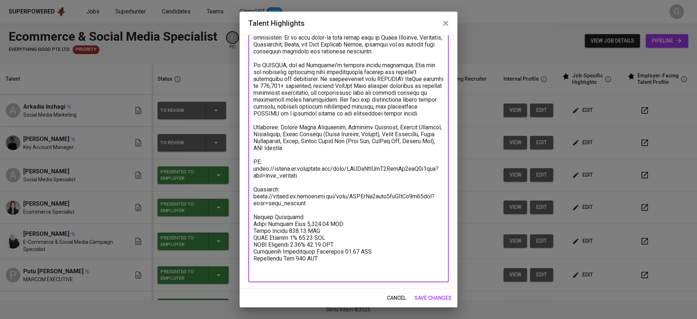
paste textarea "Basic Salary 1087.14 SGD BPJS Health 5% 49.38 SGD BPJS Manpower 6.24% 63.45 SGD…"
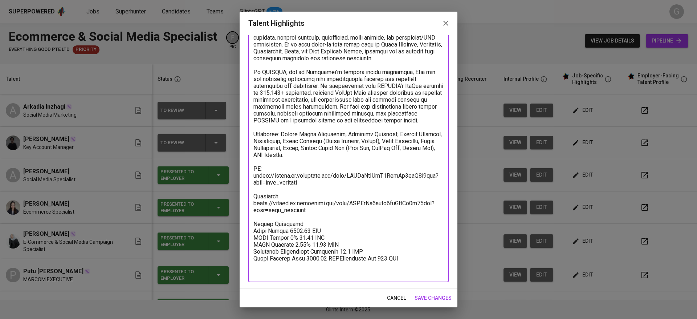
scroll to position [69, 0]
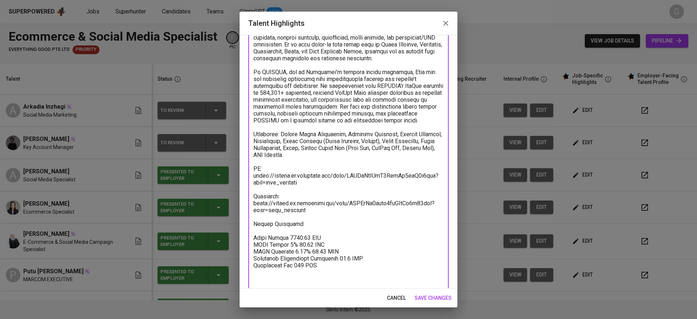
paste textarea "Total Payroll Cost 1290.57 SGD"
paste textarea "640.57"
click at [289, 251] on textarea at bounding box center [348, 147] width 190 height 269
type textarea "Arka is a Social Media Marketing professional with broad experience in managing…"
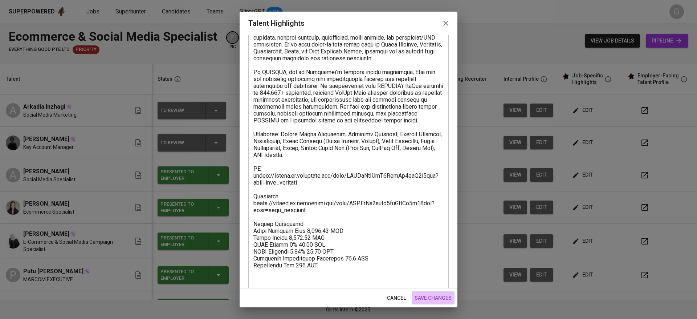
click at [429, 293] on span "save changes" at bounding box center [432, 297] width 37 height 9
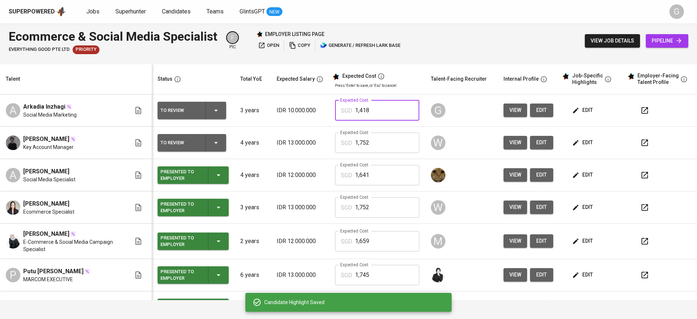
click at [358, 115] on input "1,418" at bounding box center [387, 110] width 64 height 20
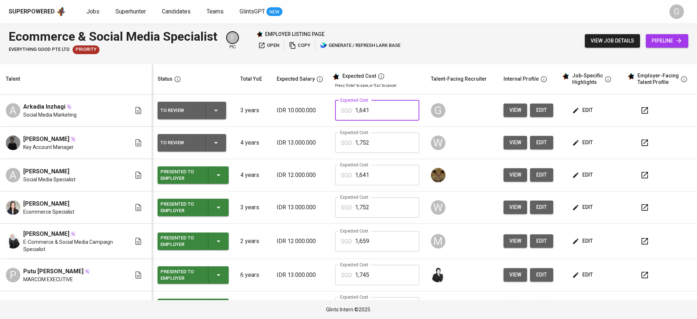
type input "1,641"
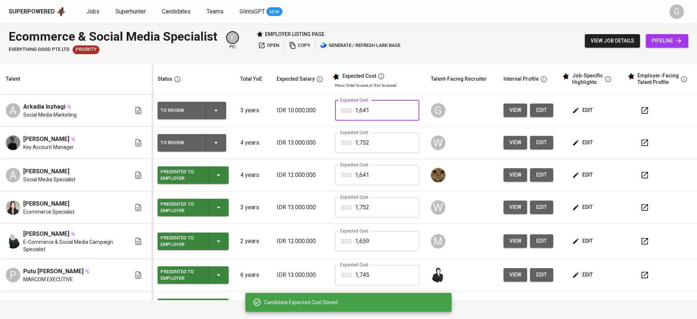
click at [358, 115] on input "1,641" at bounding box center [387, 110] width 64 height 20
click at [373, 113] on input "1,641" at bounding box center [387, 110] width 64 height 20
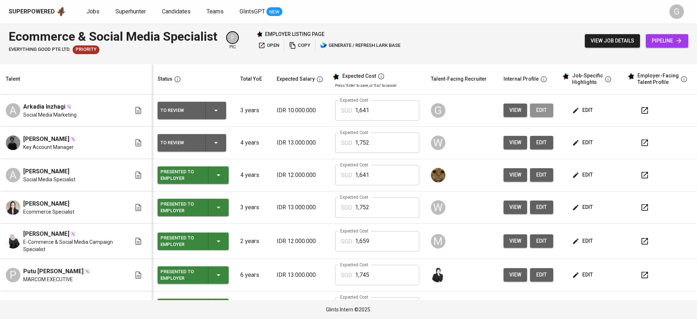
click at [537, 108] on span "edit" at bounding box center [542, 110] width 12 height 9
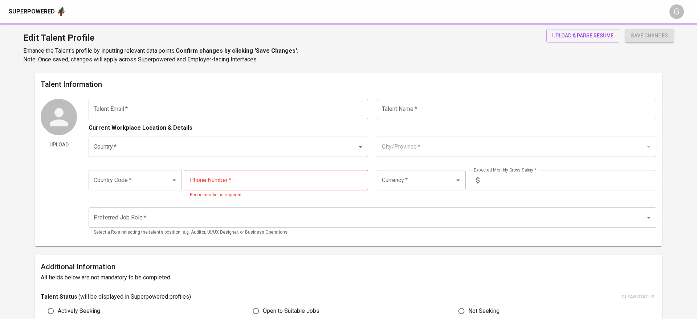
type input "[EMAIL_ADDRESS][DOMAIN_NAME]"
type input "Arkadia Inzhagi"
type input "[GEOGRAPHIC_DATA]"
type input "[GEOGRAPHIC_DATA], [GEOGRAPHIC_DATA]"
type input "+62"
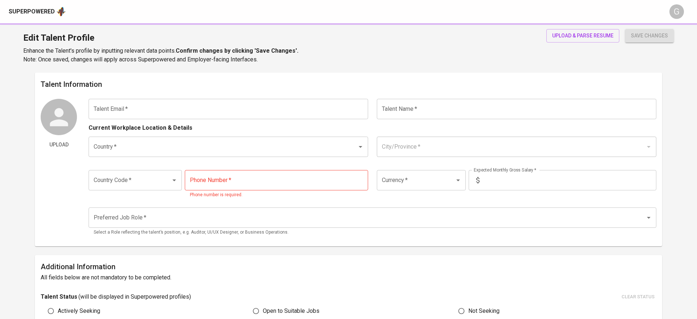
type input "[PHONE_NUMBER]"
type input "IDR"
type input "Social Media Manager"
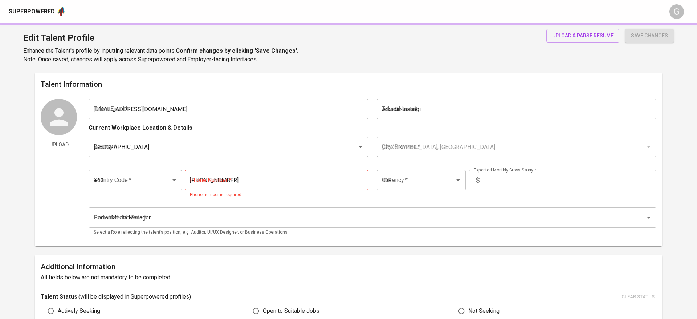
radio input "true"
type input "3"
type input "1 Month"
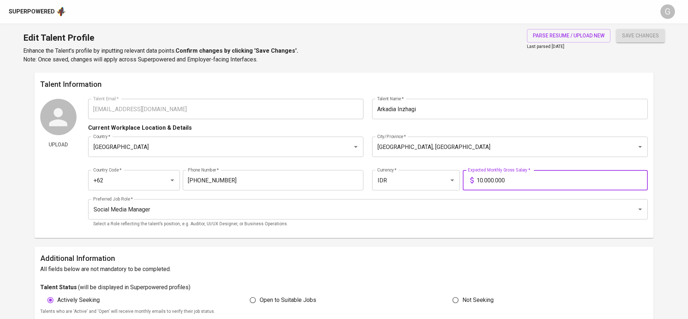
click at [485, 182] on input "10.000.000" at bounding box center [562, 180] width 171 height 20
type input "12.000.000"
click at [616, 29] on button "save changes" at bounding box center [640, 35] width 49 height 13
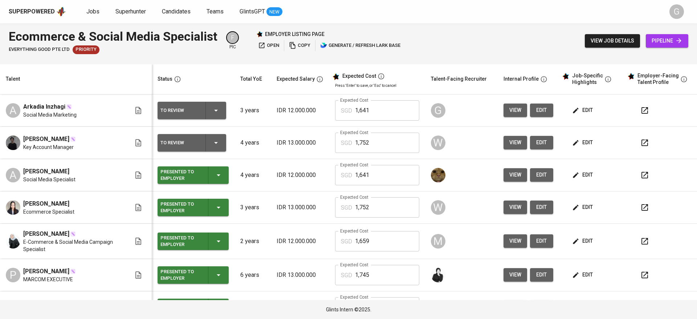
click at [215, 114] on icon "button" at bounding box center [216, 110] width 9 height 9
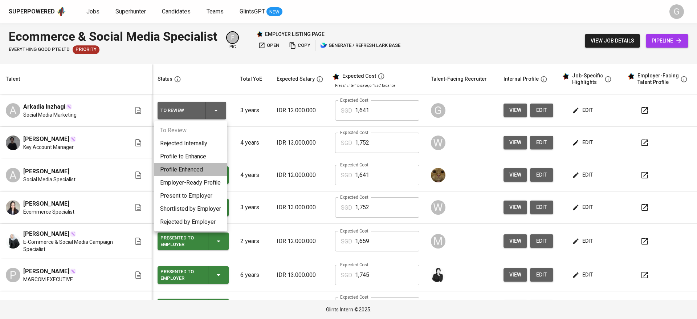
click at [205, 169] on li "Profile Enhanced" at bounding box center [190, 169] width 73 height 13
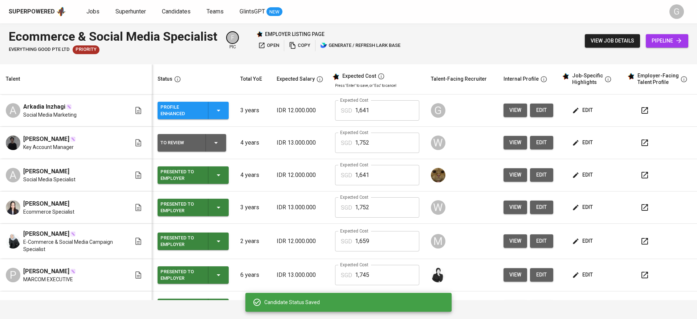
scroll to position [24, 0]
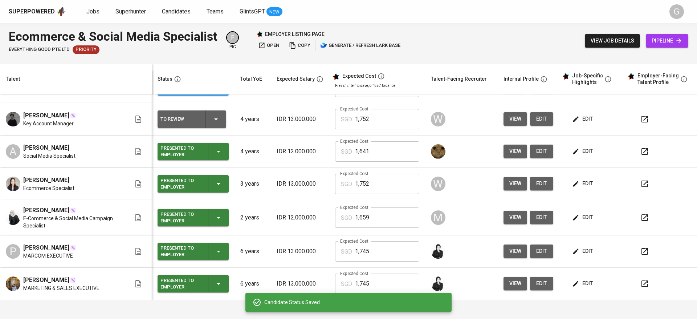
click at [145, 78] on th "Talent" at bounding box center [76, 79] width 152 height 30
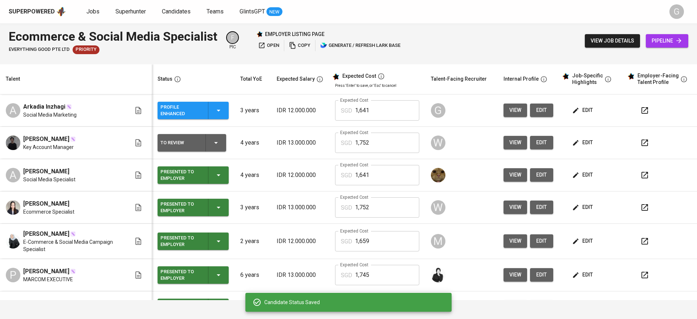
click at [131, 74] on div "Talent" at bounding box center [74, 78] width 143 height 9
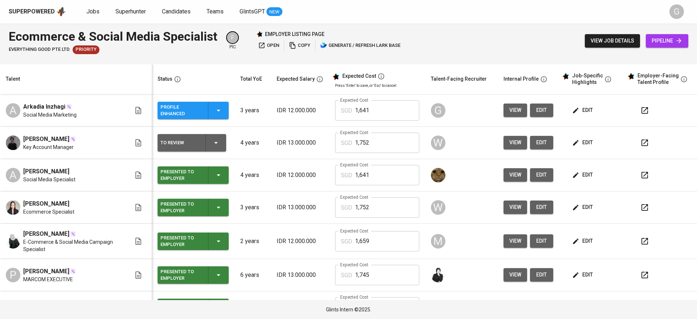
click at [103, 89] on th "Talent" at bounding box center [76, 79] width 152 height 30
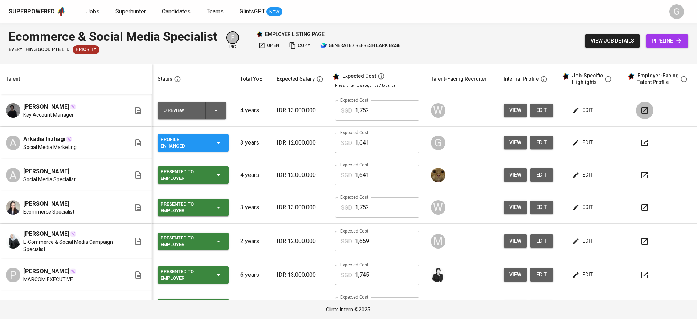
click at [640, 112] on icon "button" at bounding box center [644, 110] width 9 height 9
click at [643, 149] on div at bounding box center [663, 142] width 55 height 17
click at [158, 58] on div "Ecommerce & Social Media Specialist Everything good Pte Ltd Priority F pic empl…" at bounding box center [348, 40] width 697 height 35
click at [641, 145] on icon "button" at bounding box center [644, 142] width 7 height 7
click at [131, 69] on th "Talent" at bounding box center [76, 79] width 152 height 30
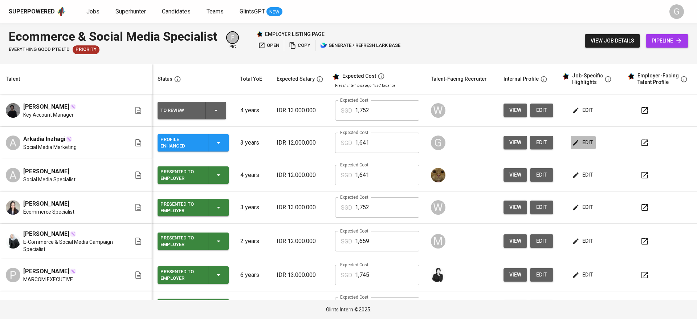
click at [580, 141] on span "edit" at bounding box center [582, 142] width 19 height 9
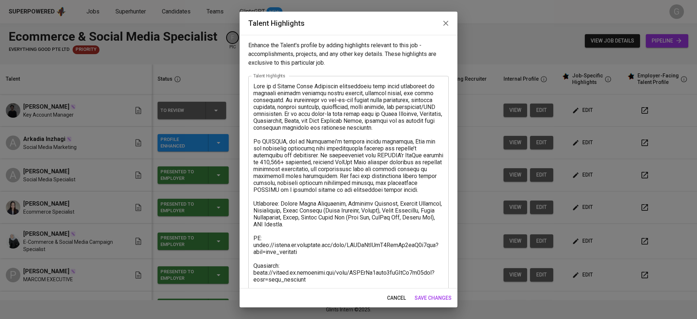
scroll to position [76, 0]
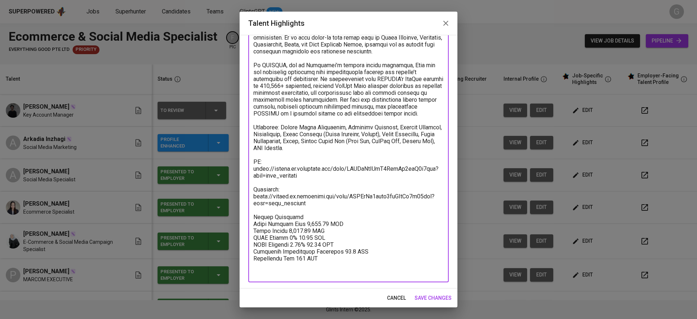
click at [337, 214] on textarea at bounding box center [348, 141] width 190 height 269
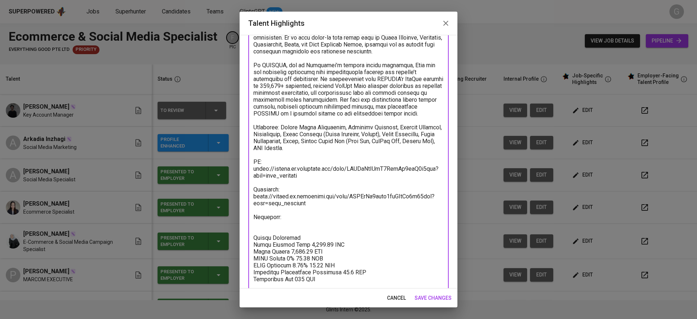
paste textarea "https://glints.sg.larksuite.com/minutes/obsgyr7t791k46lx7vm8g739?from=from_copy…"
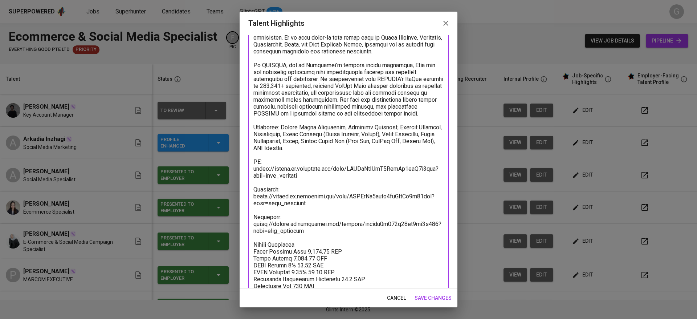
type textarea "Arka is a Social Media Marketing professional with broad experience in managing…"
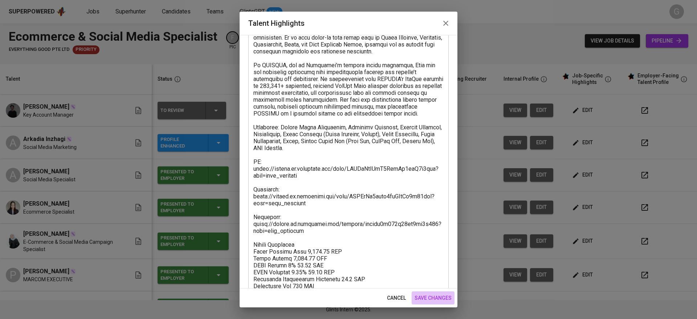
click at [454, 300] on button "save changes" at bounding box center [432, 297] width 43 height 13
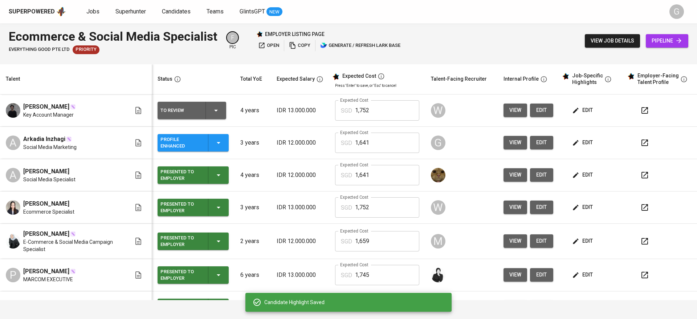
click at [114, 81] on div "Talent" at bounding box center [74, 78] width 143 height 9
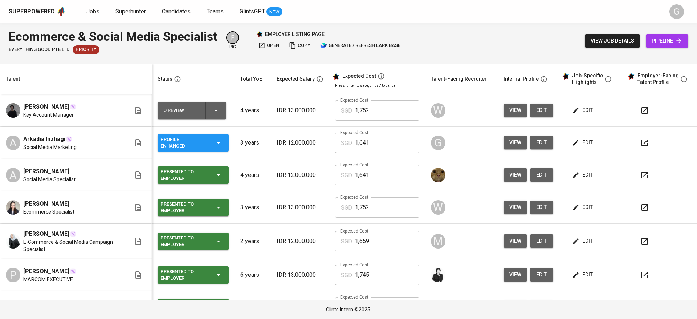
drag, startPoint x: 96, startPoint y: 6, endPoint x: 85, endPoint y: 15, distance: 14.4
drag, startPoint x: 85, startPoint y: 15, endPoint x: 91, endPoint y: 11, distance: 7.3
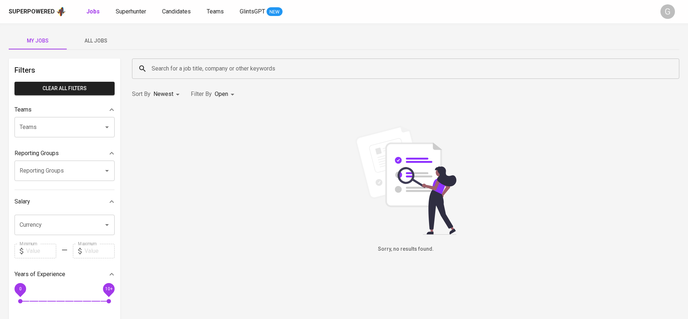
click at [97, 41] on span "All Jobs" at bounding box center [95, 40] width 49 height 9
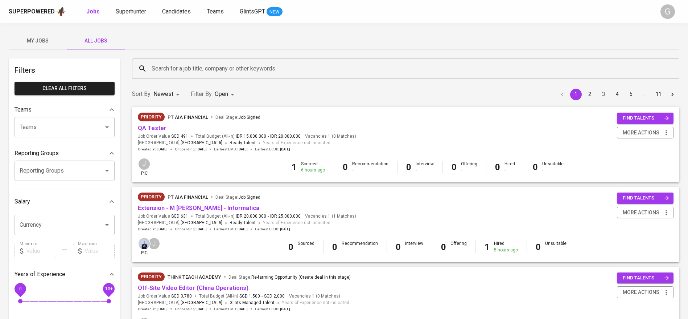
click at [158, 69] on input "Search for a job title, company or other keywords" at bounding box center [408, 69] width 516 height 14
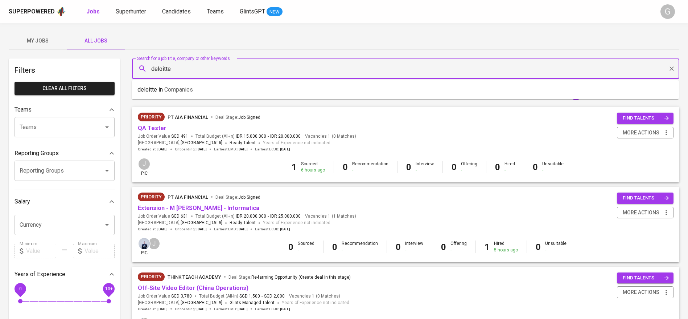
type input "deloitte"
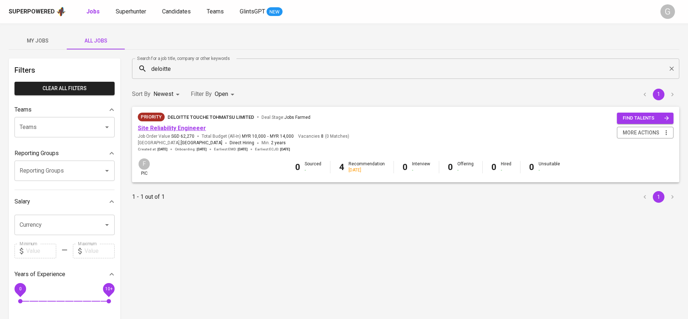
click at [178, 128] on link "Site Reliability Engineeer" at bounding box center [172, 127] width 68 height 7
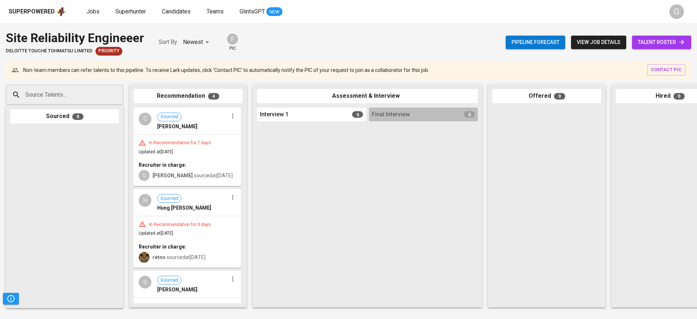
click at [90, 96] on input "Source Talents..." at bounding box center [62, 95] width 76 height 14
paste input "tungnan5636@gmail.com"
type input "tungnan5636@gmail.com"
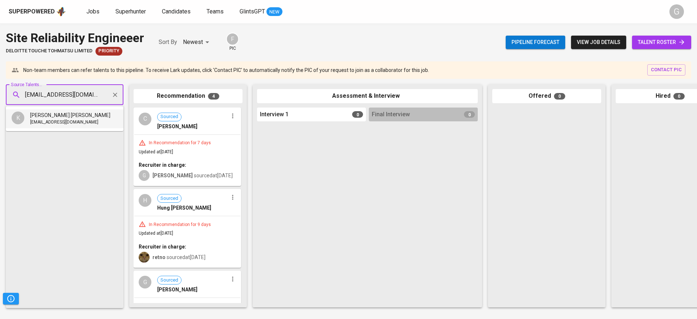
click at [90, 124] on li "K Kwong Tung Nan tungnan5636@gmail.com" at bounding box center [65, 118] width 118 height 19
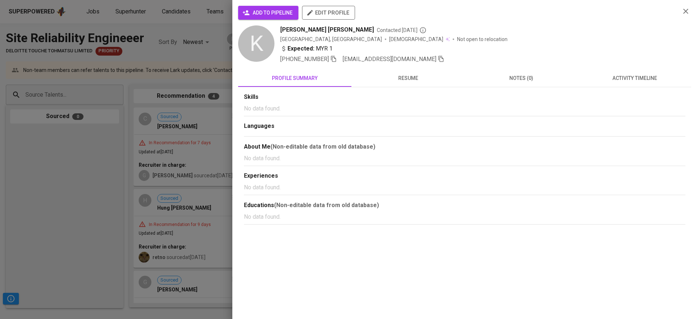
click at [261, 19] on button "add to pipeline" at bounding box center [268, 13] width 60 height 14
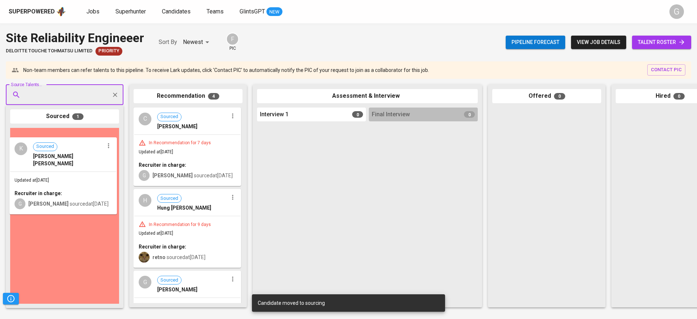
drag, startPoint x: 73, startPoint y: 176, endPoint x: 77, endPoint y: 185, distance: 9.9
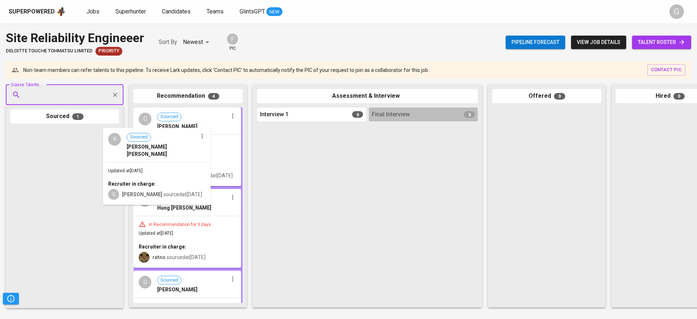
drag, startPoint x: 72, startPoint y: 166, endPoint x: 170, endPoint y: 166, distance: 98.0
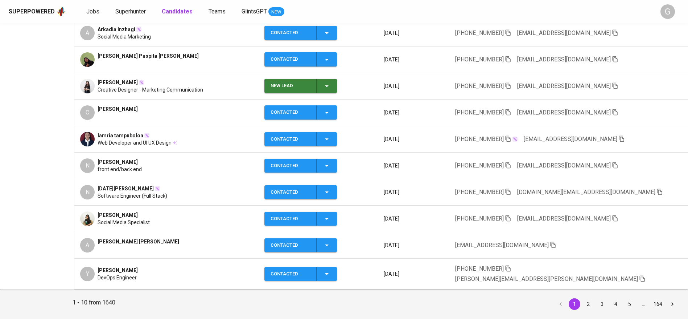
scroll to position [169, 0]
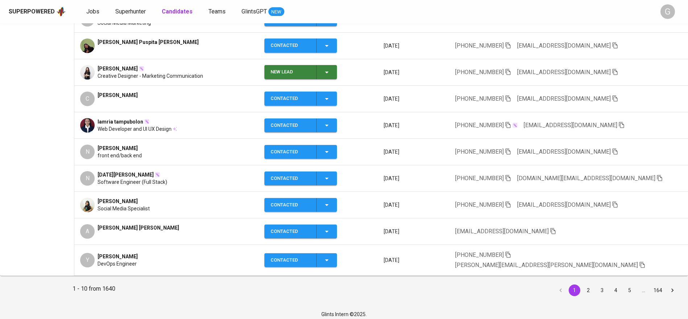
click at [581, 284] on li "1" at bounding box center [575, 290] width 14 height 12
click at [587, 286] on button "2" at bounding box center [589, 290] width 12 height 12
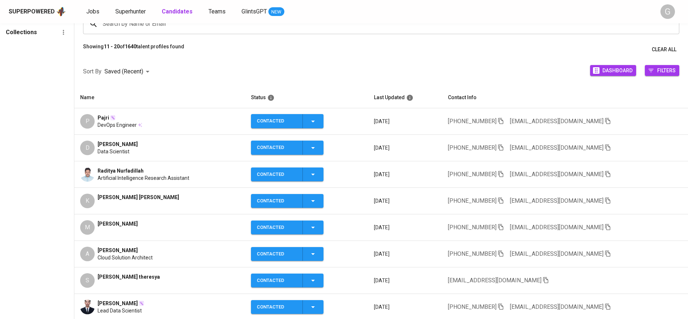
scroll to position [109, 0]
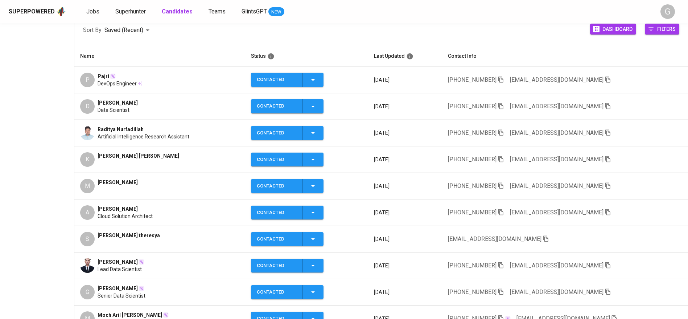
click at [605, 160] on icon "button" at bounding box center [608, 159] width 7 height 7
click at [97, 9] on span "Jobs" at bounding box center [92, 11] width 13 height 7
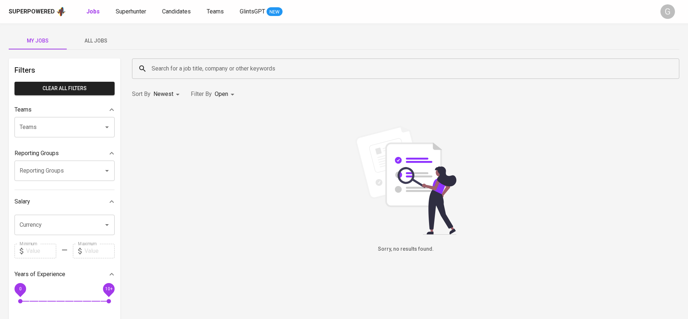
click at [94, 45] on span "All Jobs" at bounding box center [95, 40] width 49 height 9
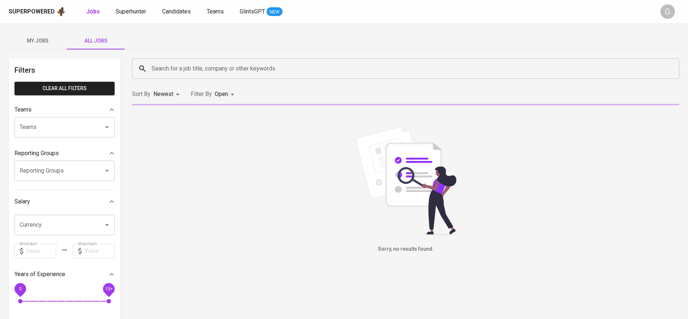
click at [206, 67] on input "Search for a job title, company or other keywords" at bounding box center [408, 69] width 516 height 14
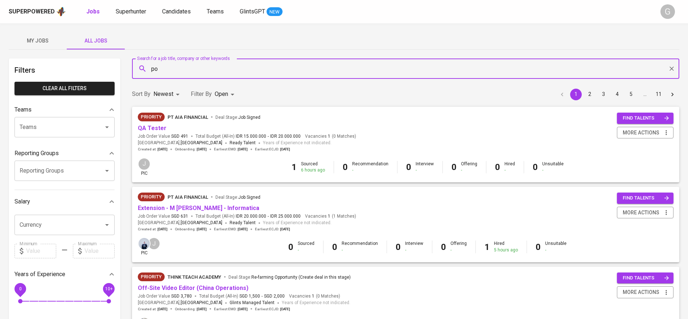
type input "p"
type input "fwd"
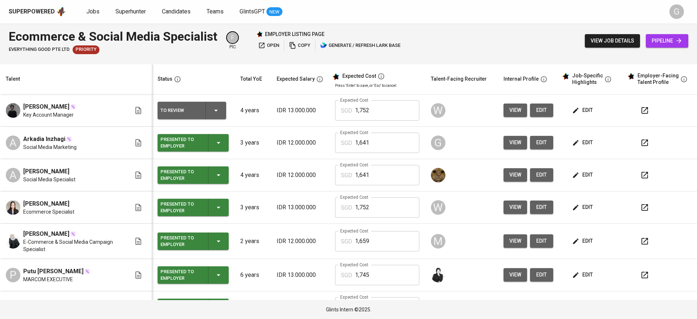
click at [88, 87] on th "Talent" at bounding box center [76, 79] width 152 height 30
click at [512, 141] on span "view" at bounding box center [515, 142] width 12 height 9
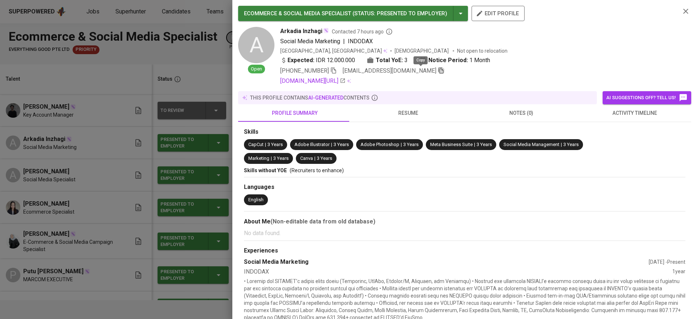
click at [438, 67] on icon "button" at bounding box center [441, 70] width 7 height 7
click at [103, 83] on div at bounding box center [348, 159] width 697 height 319
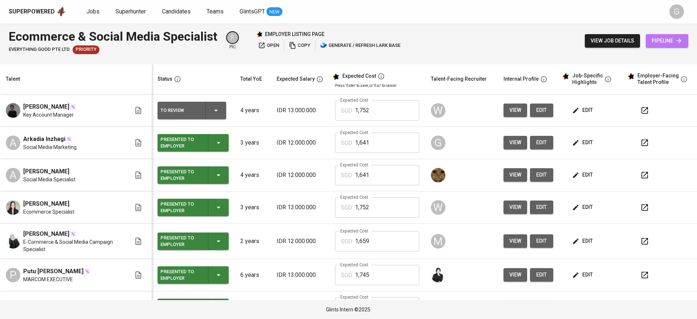
click at [673, 42] on span "pipeline" at bounding box center [666, 40] width 31 height 9
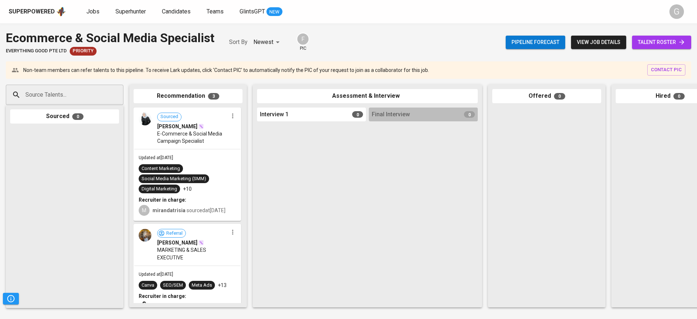
click at [94, 99] on input "Source Talents..." at bounding box center [62, 95] width 76 height 14
paste input "[EMAIL_ADDRESS][DOMAIN_NAME]"
type input "[EMAIL_ADDRESS][DOMAIN_NAME]"
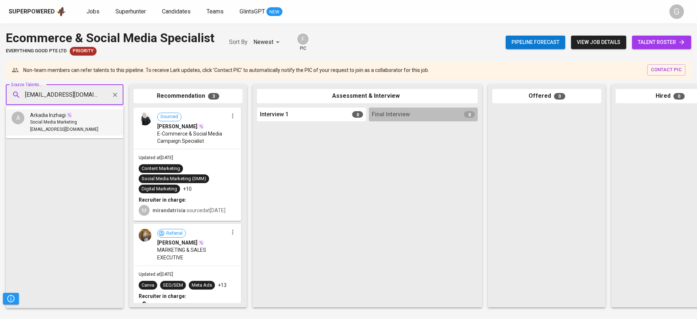
click at [45, 128] on span "[EMAIL_ADDRESS][DOMAIN_NAME]" at bounding box center [64, 129] width 68 height 7
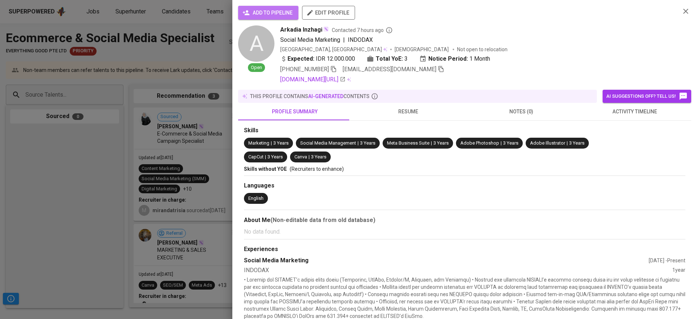
click at [264, 12] on span "add to pipeline" at bounding box center [268, 12] width 49 height 9
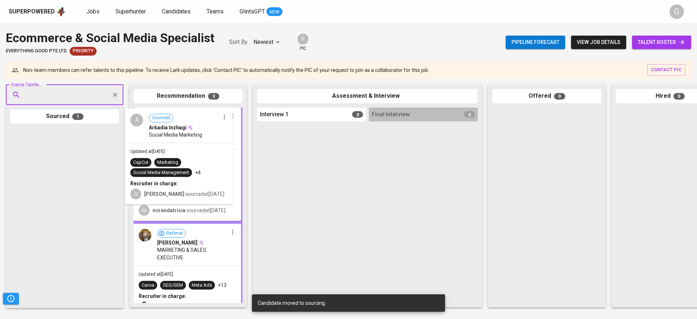
drag, startPoint x: 63, startPoint y: 170, endPoint x: 194, endPoint y: 148, distance: 133.1
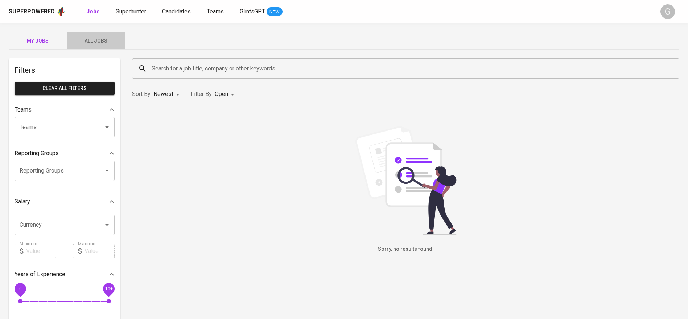
click at [93, 35] on button "All Jobs" at bounding box center [96, 40] width 58 height 17
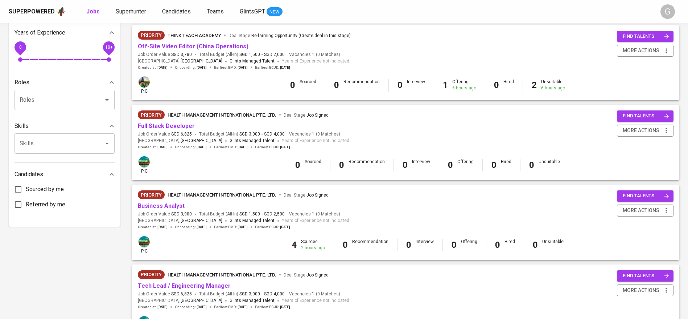
scroll to position [393, 0]
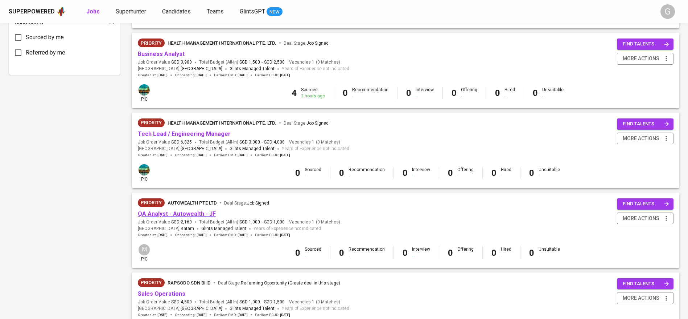
click at [185, 212] on link "QA Analyst - Autowealth - JF" at bounding box center [177, 213] width 78 height 7
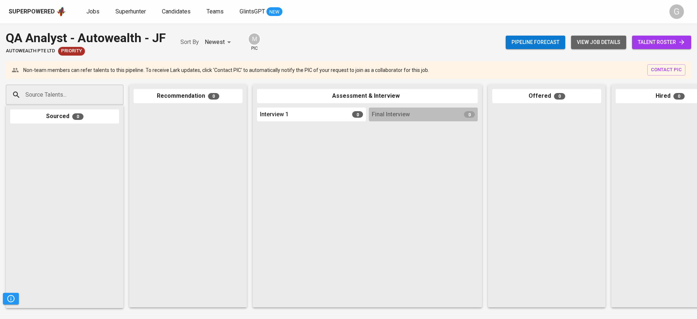
click at [594, 41] on span "view job details" at bounding box center [599, 42] width 44 height 9
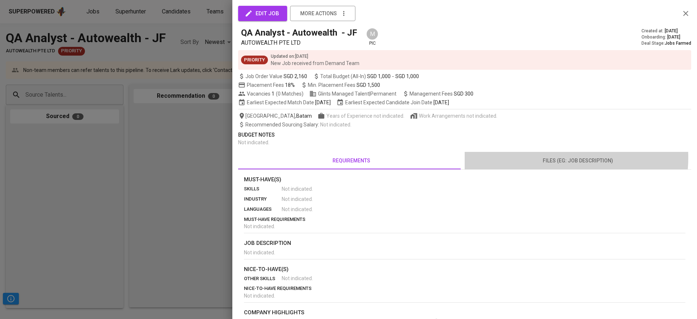
click at [546, 157] on span "files (eg: job description)" at bounding box center [578, 160] width 218 height 9
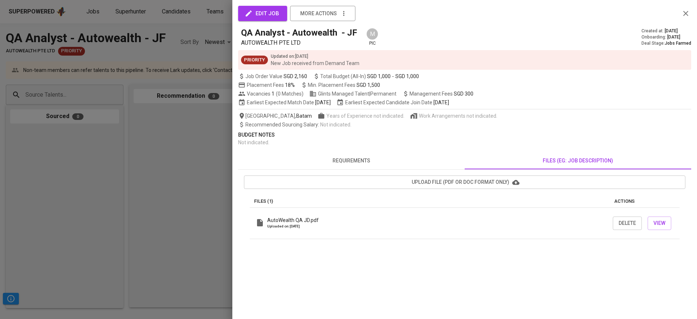
click at [187, 182] on div at bounding box center [348, 159] width 697 height 319
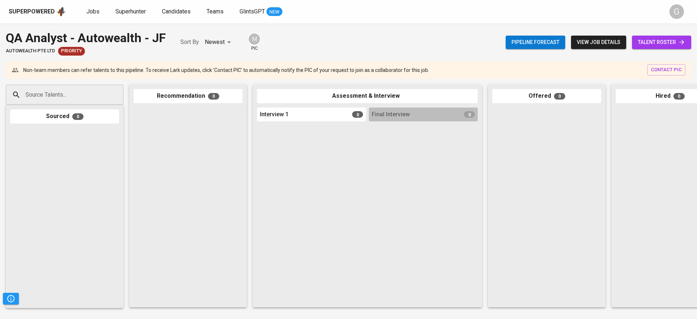
click at [605, 42] on span "view job details" at bounding box center [599, 42] width 44 height 9
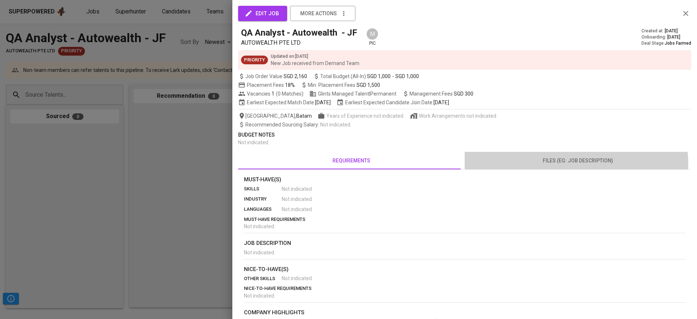
click at [566, 164] on span "files (eg: job description)" at bounding box center [578, 160] width 218 height 9
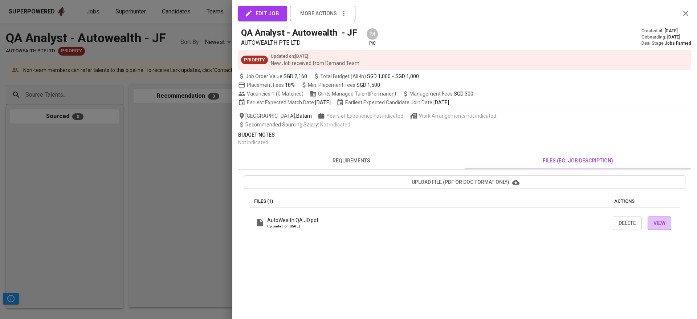
click at [664, 224] on span "View" at bounding box center [659, 222] width 12 height 9
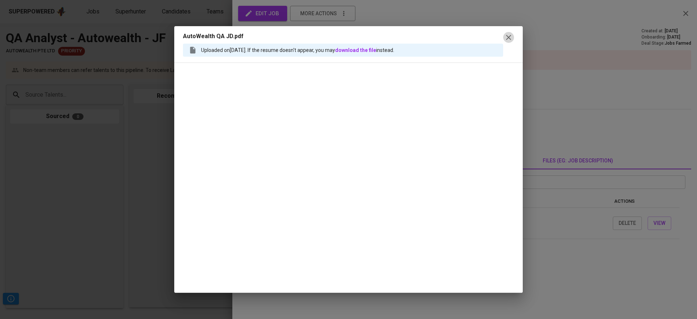
click at [509, 40] on icon "button" at bounding box center [508, 37] width 9 height 9
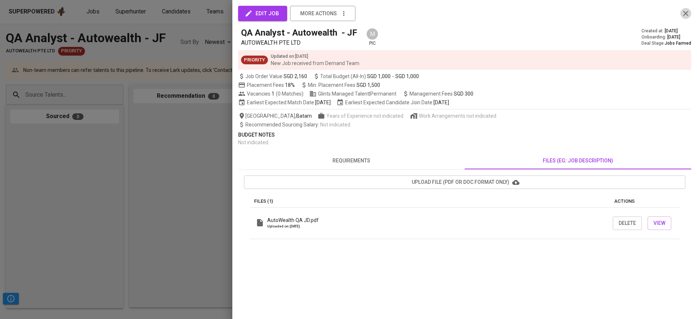
click at [684, 11] on icon "button" at bounding box center [685, 13] width 5 height 5
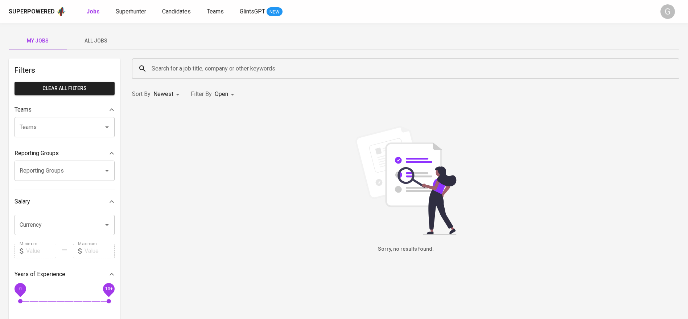
click at [90, 44] on span "All Jobs" at bounding box center [95, 40] width 49 height 9
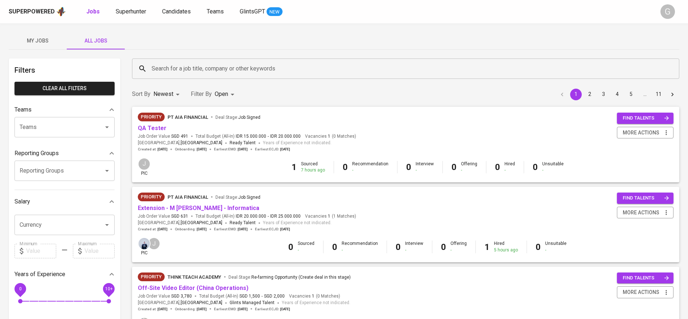
click at [185, 77] on div "Search for a job title, company or other keywords" at bounding box center [405, 68] width 547 height 20
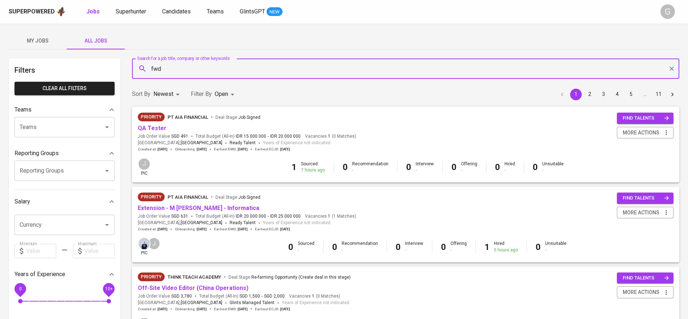
type input "fwd"
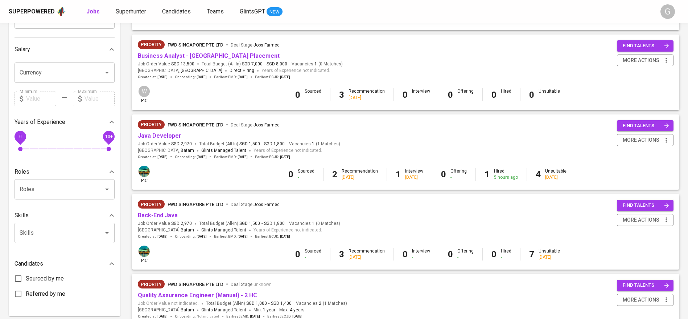
scroll to position [232, 0]
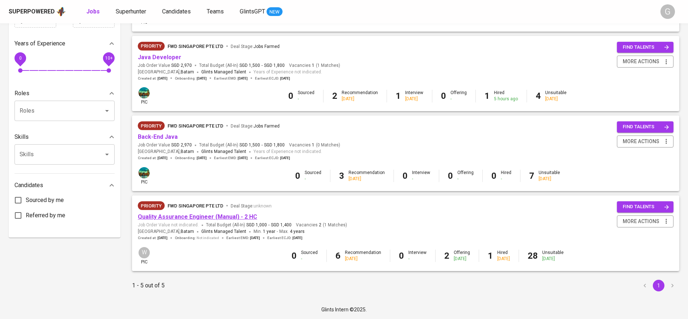
click at [238, 215] on link "Quality Assurance Engineer (Manual) - 2 HC" at bounding box center [197, 216] width 119 height 7
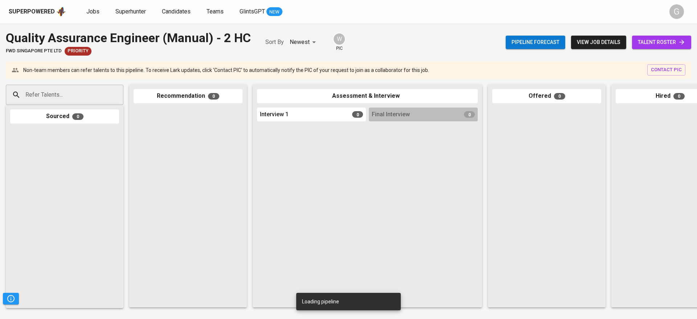
click at [656, 30] on div "Pipeline forecast view job details talent roster" at bounding box center [597, 42] width 185 height 26
click at [656, 35] on div "Pipeline forecast view job details talent roster" at bounding box center [597, 42] width 185 height 26
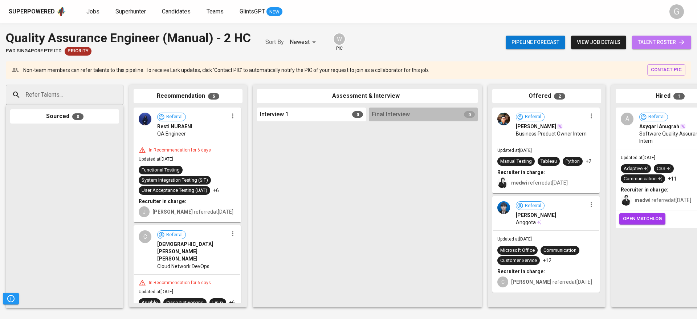
click at [656, 39] on span "talent roster" at bounding box center [661, 42] width 48 height 9
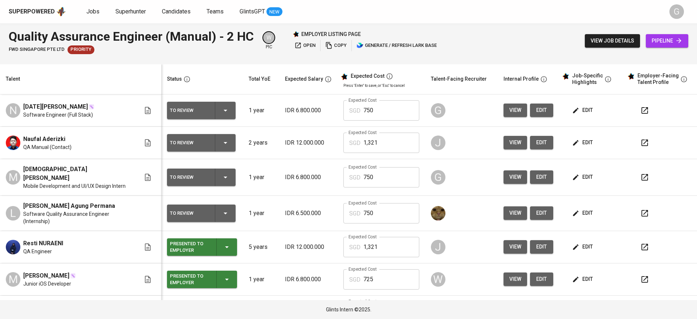
click at [139, 62] on div at bounding box center [348, 61] width 697 height 6
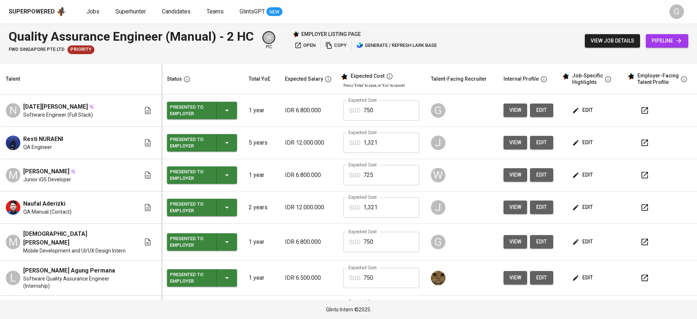
click at [510, 114] on span "view" at bounding box center [515, 110] width 12 height 9
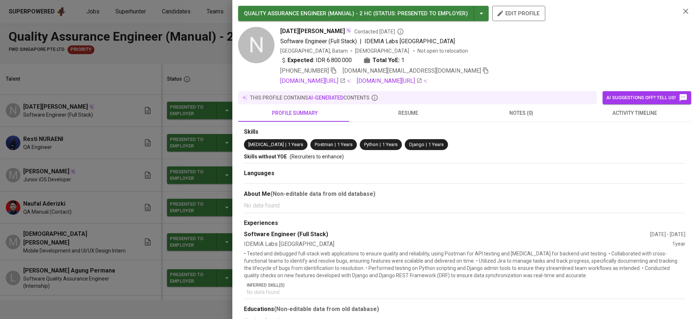
click at [180, 68] on div at bounding box center [348, 159] width 697 height 319
click at [426, 108] on span "resume" at bounding box center [408, 112] width 104 height 9
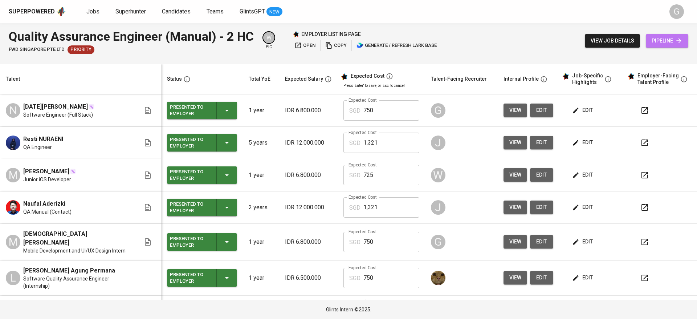
click at [662, 44] on span "pipeline" at bounding box center [666, 40] width 31 height 9
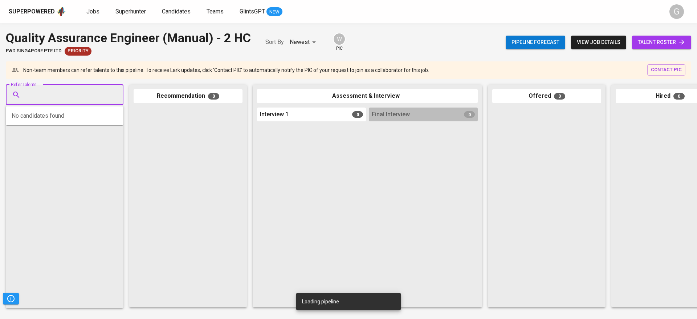
click at [56, 95] on input "Refer Talents..." at bounding box center [62, 95] width 76 height 14
paste input "Arkandia Inzhagi Everything Good Social Media Specialist"
type input "Arkandia Inzhagi Everything Good Social Media Specialist"
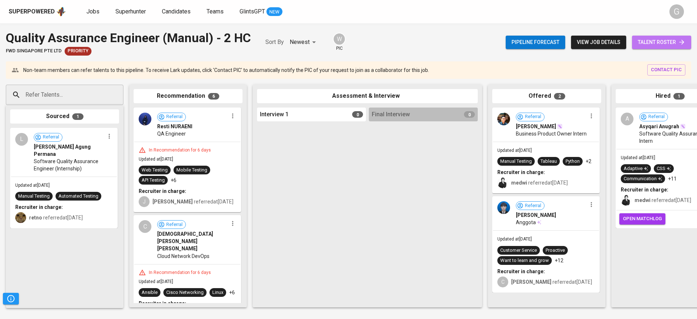
click at [657, 42] on span "talent roster" at bounding box center [661, 42] width 48 height 9
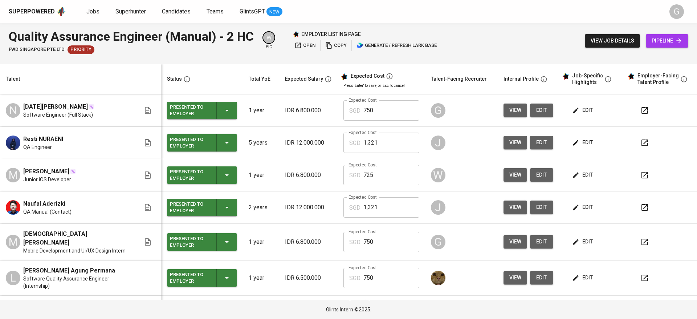
click at [509, 110] on span "view" at bounding box center [515, 110] width 12 height 9
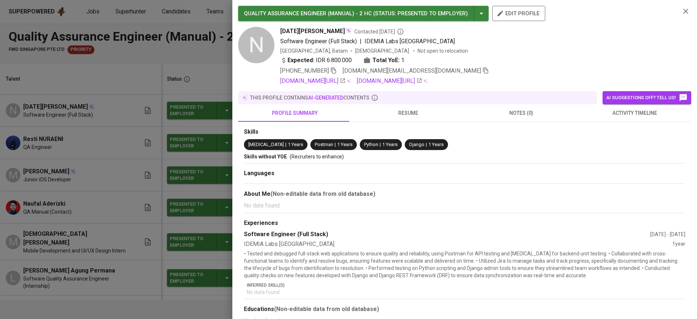
click at [482, 71] on icon "button" at bounding box center [485, 70] width 7 height 7
click at [175, 83] on div at bounding box center [348, 159] width 697 height 319
click at [197, 59] on div at bounding box center [348, 159] width 697 height 319
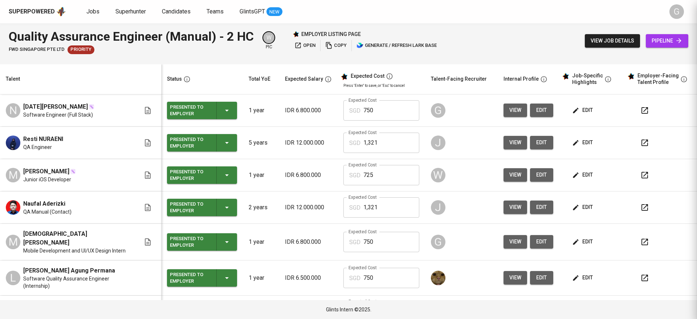
click at [194, 64] on div at bounding box center [348, 159] width 697 height 319
click at [665, 48] on div "view job details pipeline" at bounding box center [635, 41] width 103 height 26
click at [661, 42] on span "pipeline" at bounding box center [666, 40] width 31 height 9
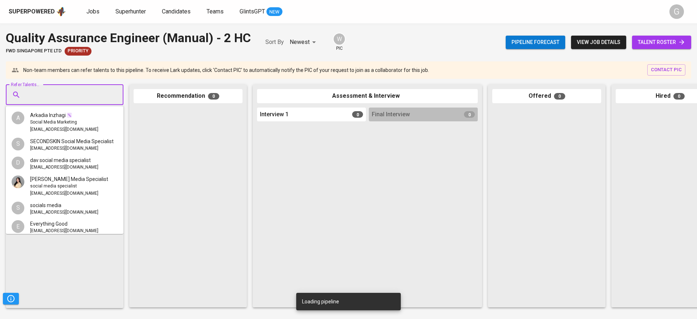
click at [92, 95] on input "Refer Talents..." at bounding box center [62, 95] width 76 height 14
paste input "[DOMAIN_NAME][EMAIL_ADDRESS][DOMAIN_NAME]"
type input "[DOMAIN_NAME][EMAIL_ADDRESS][DOMAIN_NAME]"
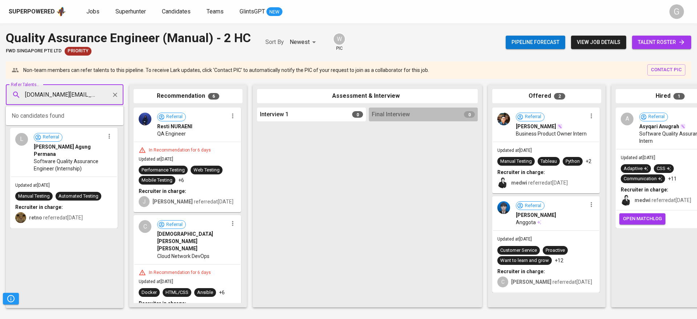
scroll to position [0, 3]
click at [79, 123] on span "Software Engineer (Full Stack)" at bounding box center [60, 122] width 60 height 7
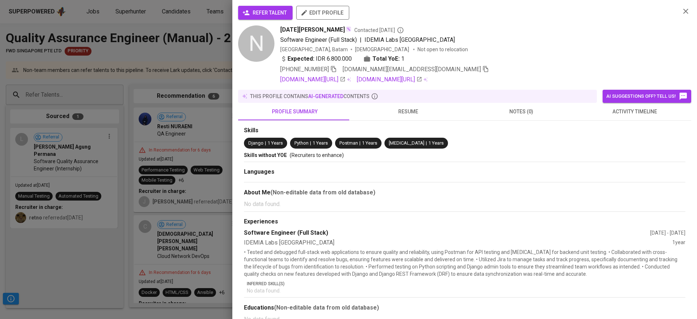
scroll to position [0, 0]
click at [277, 13] on span "refer talent" at bounding box center [265, 12] width 43 height 9
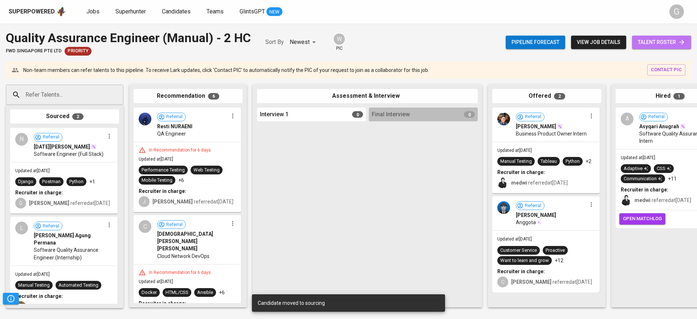
click at [652, 45] on span "talent roster" at bounding box center [661, 42] width 48 height 9
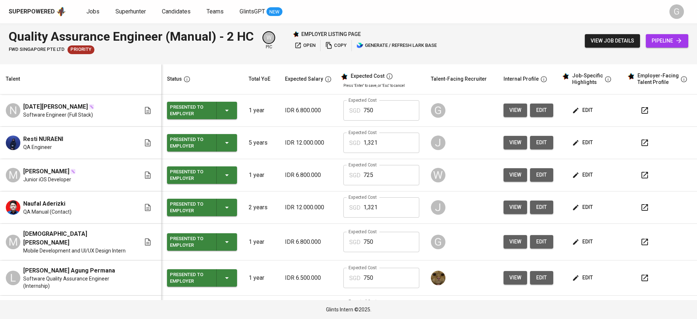
click at [509, 239] on span "view" at bounding box center [515, 241] width 12 height 9
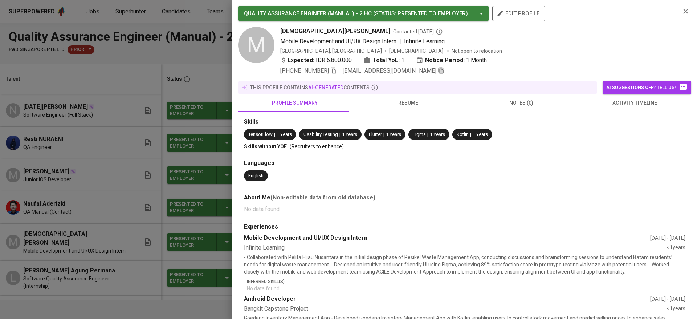
click at [438, 72] on icon "button" at bounding box center [441, 70] width 7 height 7
click at [191, 74] on div at bounding box center [348, 159] width 697 height 319
click at [183, 60] on div at bounding box center [348, 159] width 697 height 319
click at [161, 61] on div at bounding box center [348, 159] width 697 height 319
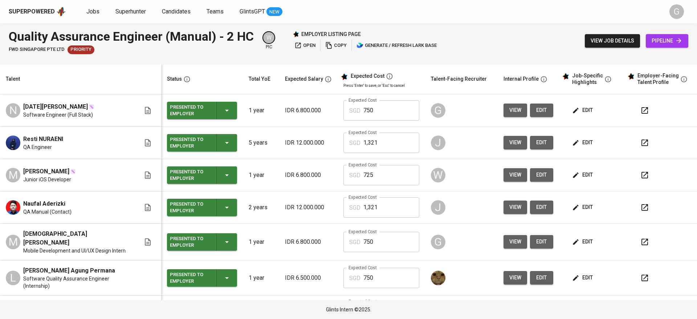
click at [656, 43] on span "pipeline" at bounding box center [666, 40] width 31 height 9
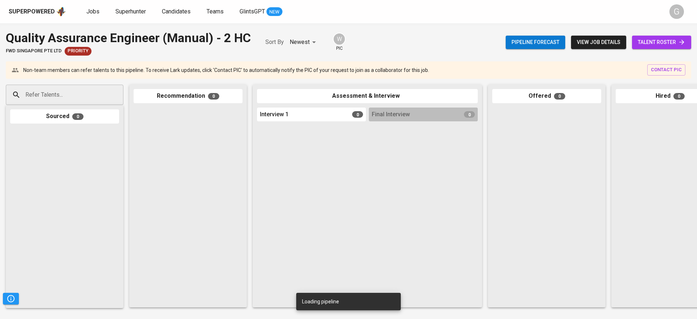
click at [77, 98] on input "Refer Talents..." at bounding box center [62, 95] width 76 height 14
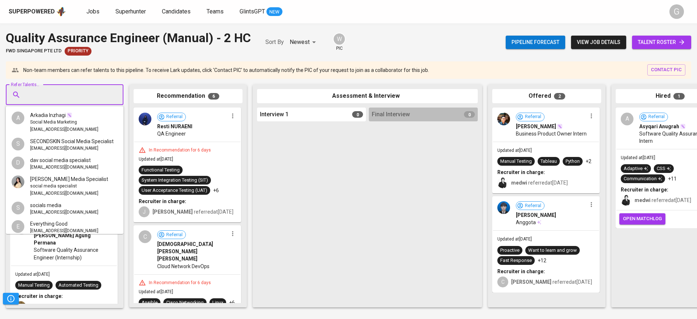
paste input "[EMAIL_ADDRESS][DOMAIN_NAME]"
type input "[EMAIL_ADDRESS][DOMAIN_NAME]"
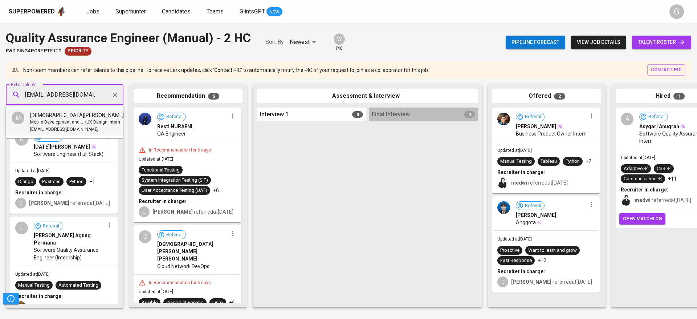
click at [69, 123] on span "Mobile Development and UI/UX Design Intern" at bounding box center [75, 122] width 90 height 7
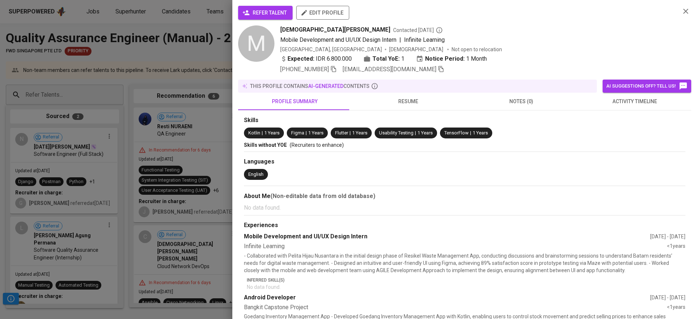
click at [258, 16] on span "refer talent" at bounding box center [265, 12] width 43 height 9
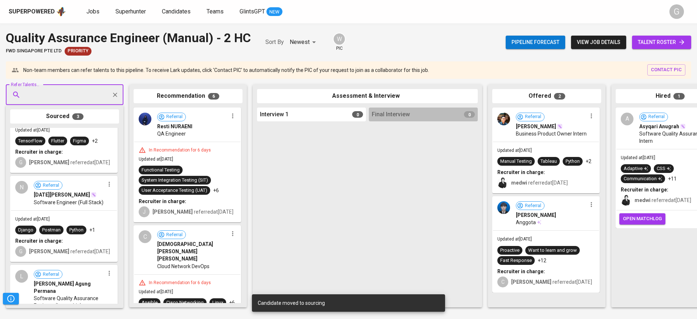
scroll to position [58, 0]
